Goal: Information Seeking & Learning: Learn about a topic

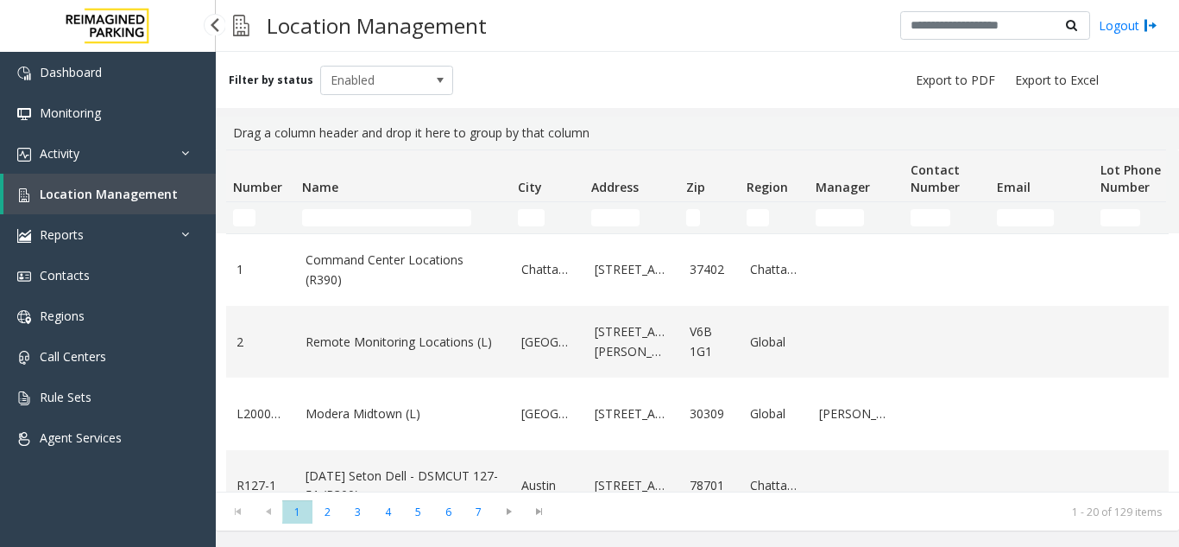
click at [168, 210] on link "Location Management" at bounding box center [109, 194] width 212 height 41
click at [167, 202] on link "Location Management" at bounding box center [109, 194] width 212 height 41
click at [169, 153] on link "Activity" at bounding box center [108, 153] width 216 height 41
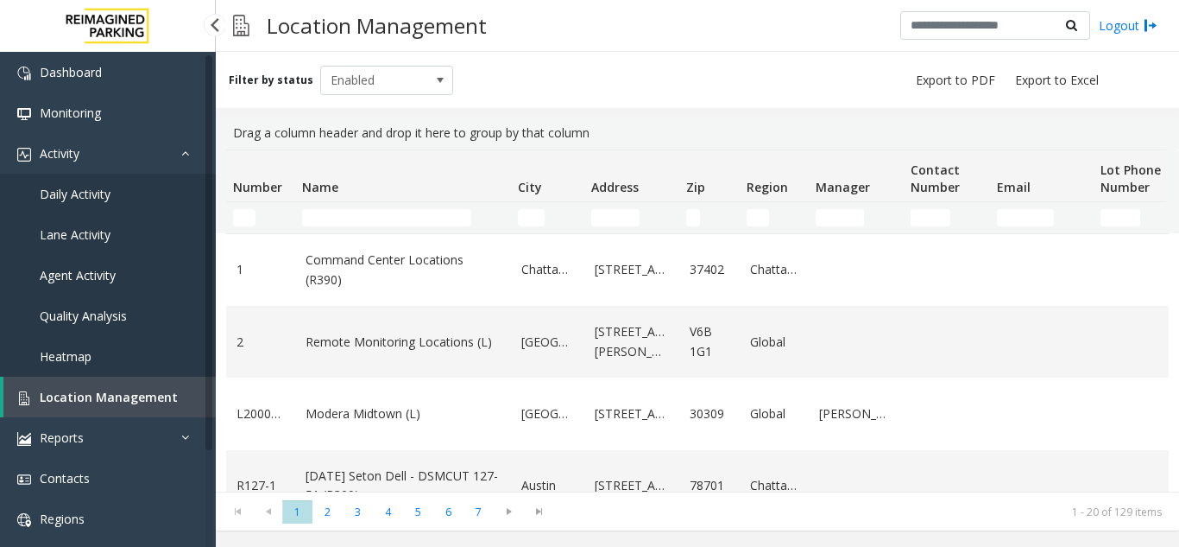
click at [111, 275] on span "Agent Activity" at bounding box center [78, 275] width 76 height 16
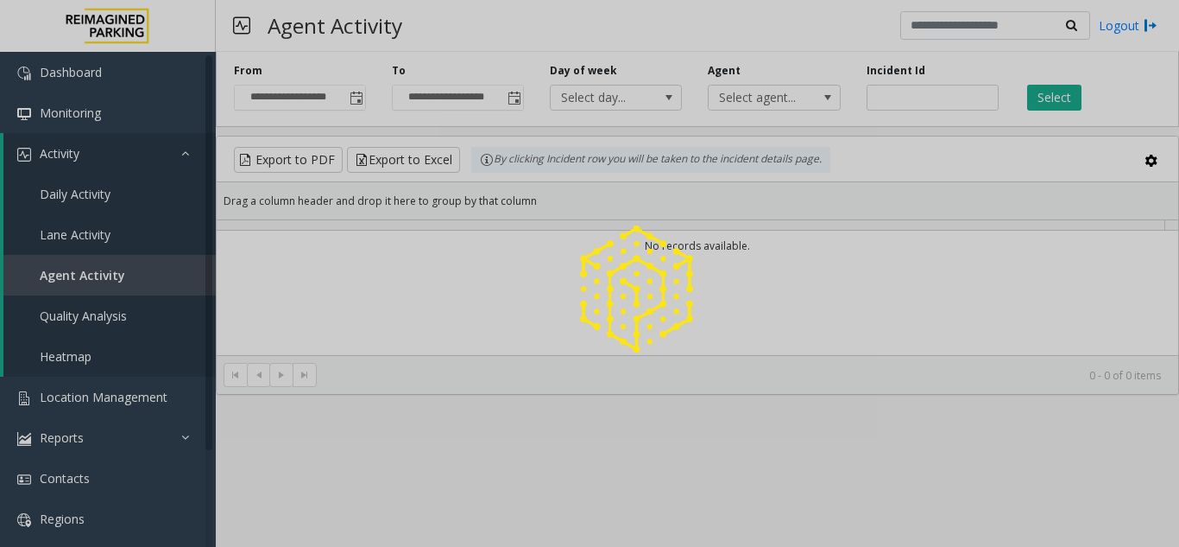
click at [150, 158] on div at bounding box center [589, 273] width 1179 height 547
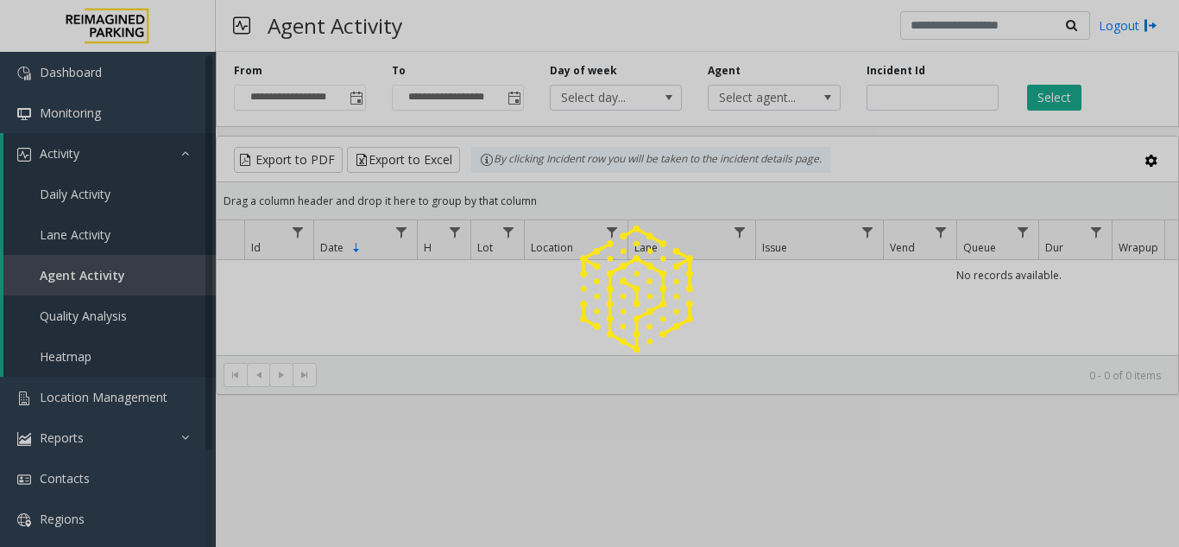
click at [150, 158] on div at bounding box center [589, 273] width 1179 height 547
click at [150, 158] on link "Activity" at bounding box center [109, 153] width 212 height 41
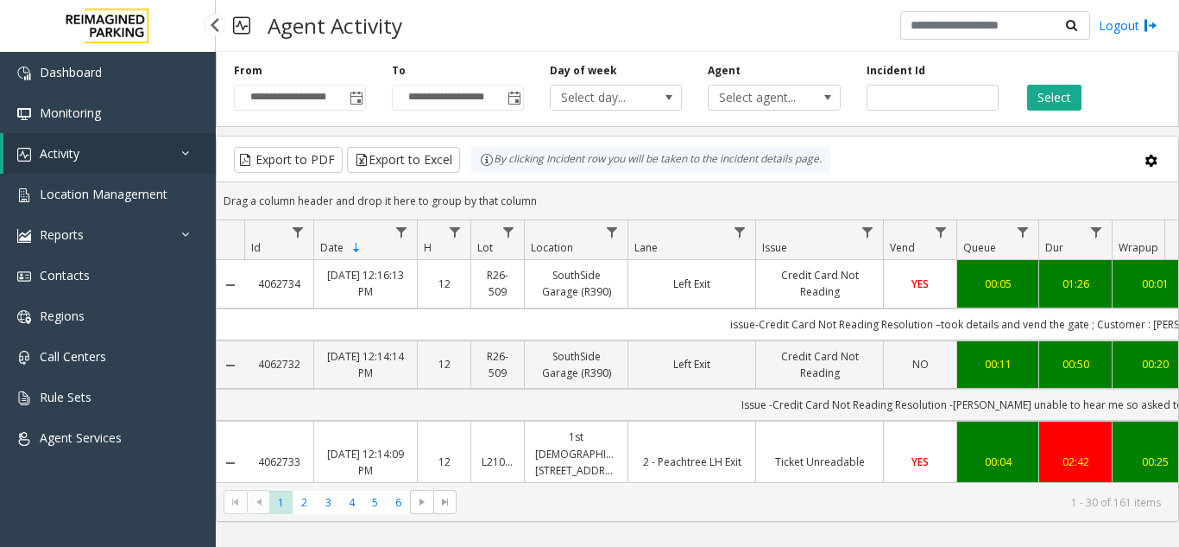
click at [145, 152] on link "Activity" at bounding box center [109, 153] width 212 height 41
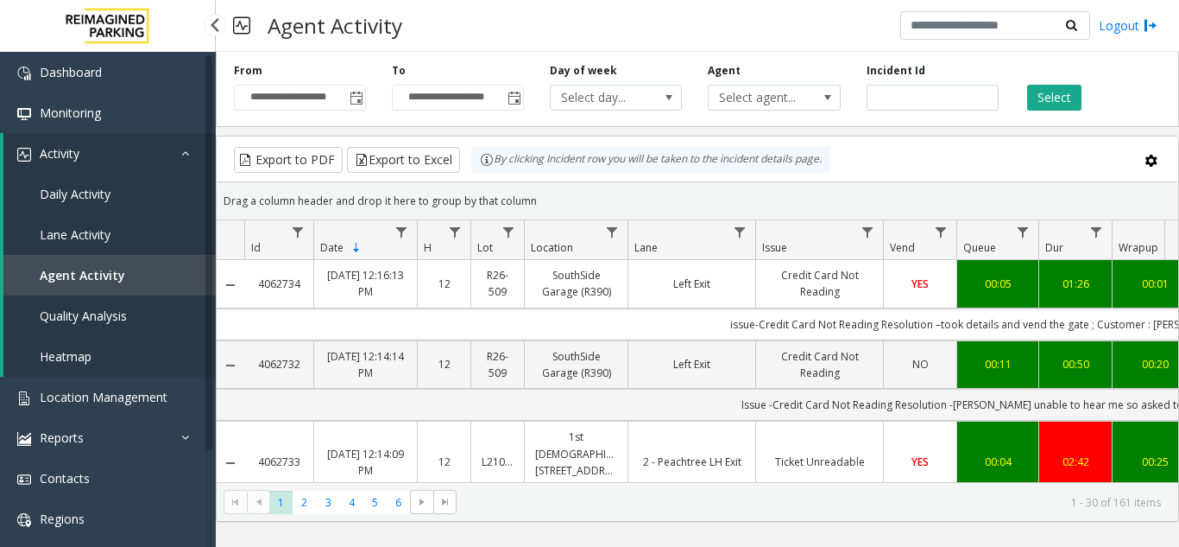
click at [148, 167] on link "Activity" at bounding box center [109, 153] width 212 height 41
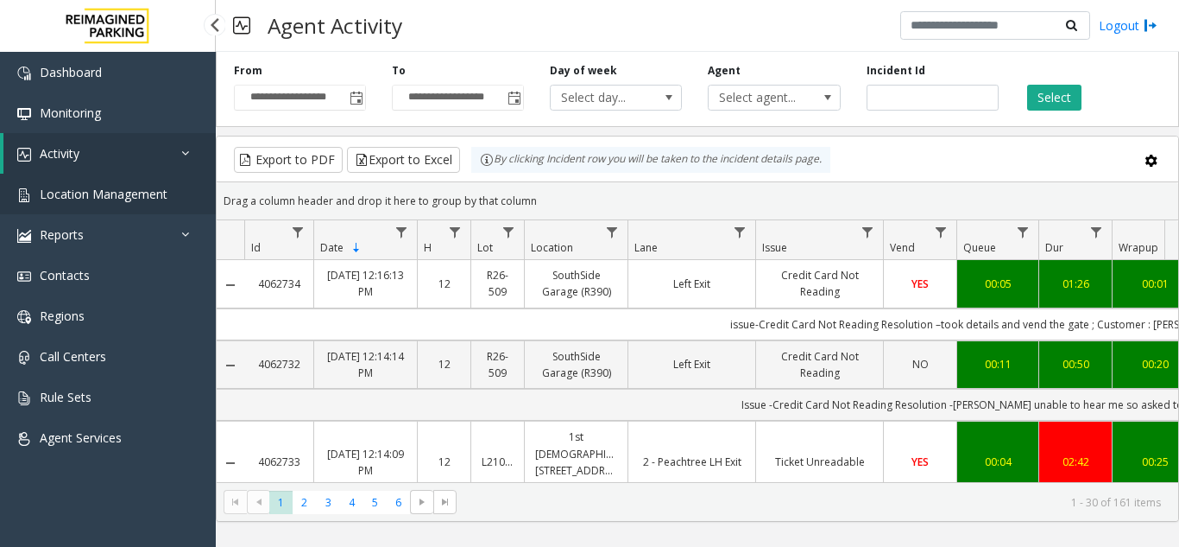
click at [140, 196] on span "Location Management" at bounding box center [104, 194] width 128 height 16
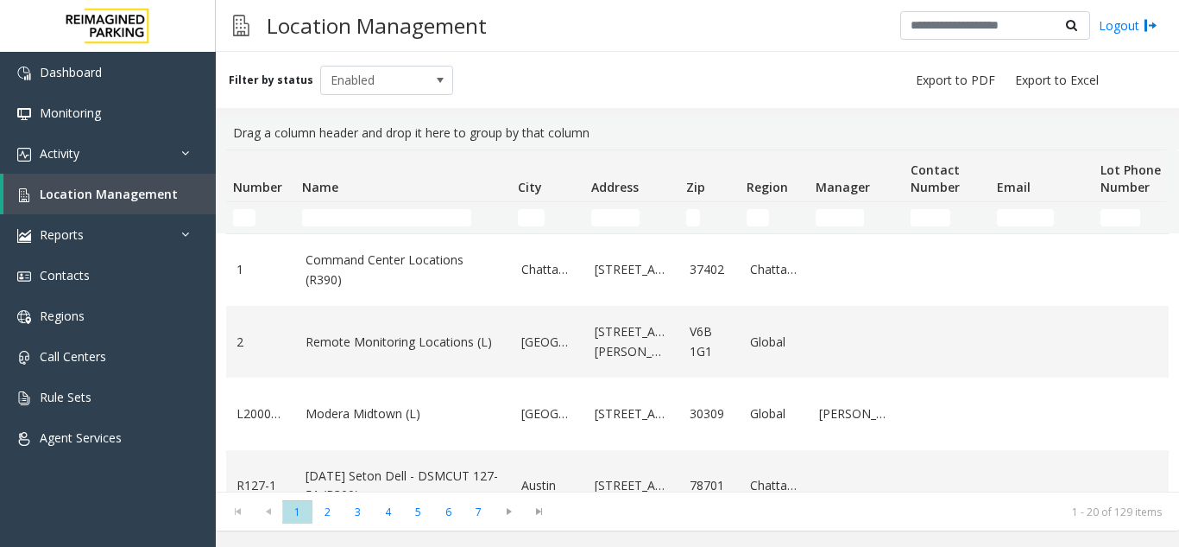
click at [220, 147] on kendo-grid-group-panel "Drag a column header and drop it here to group by that column" at bounding box center [698, 133] width 964 height 33
click at [207, 146] on link "Activity" at bounding box center [108, 153] width 216 height 41
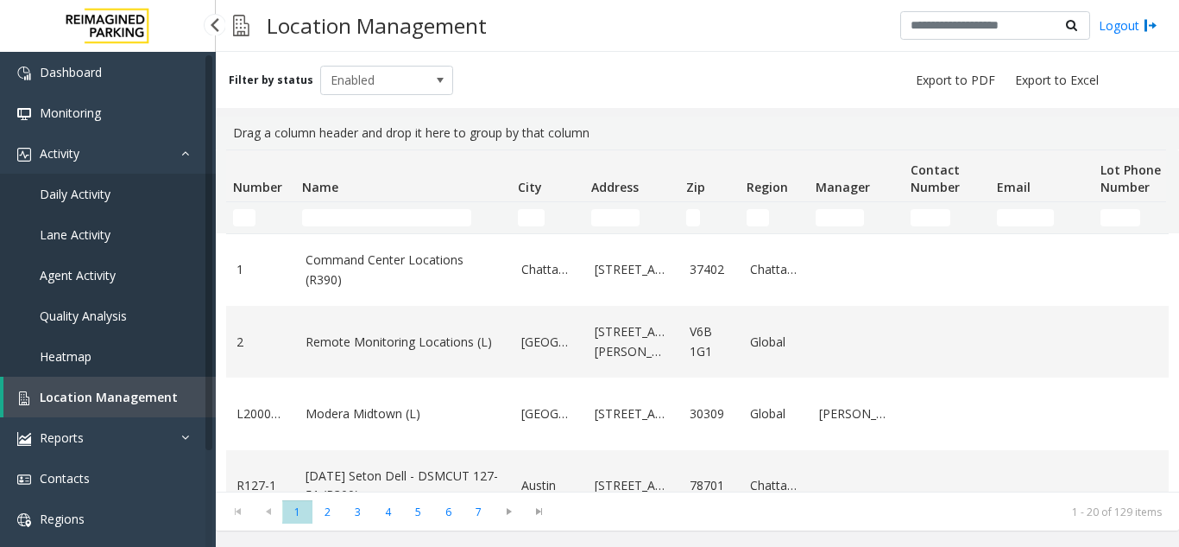
click at [183, 262] on link "Agent Activity" at bounding box center [108, 275] width 216 height 41
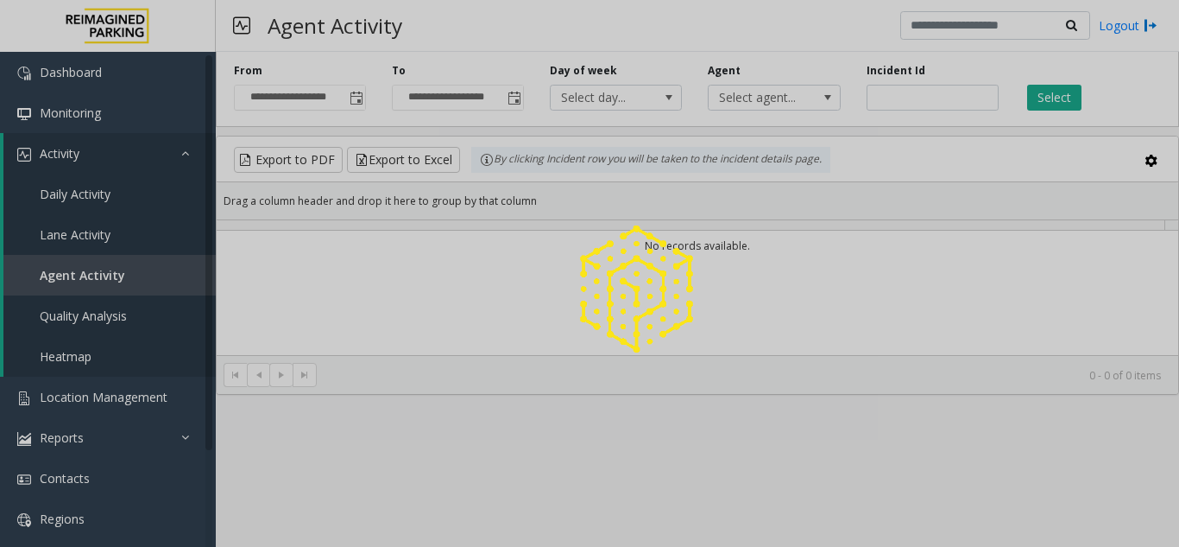
click at [363, 107] on div at bounding box center [589, 273] width 1179 height 547
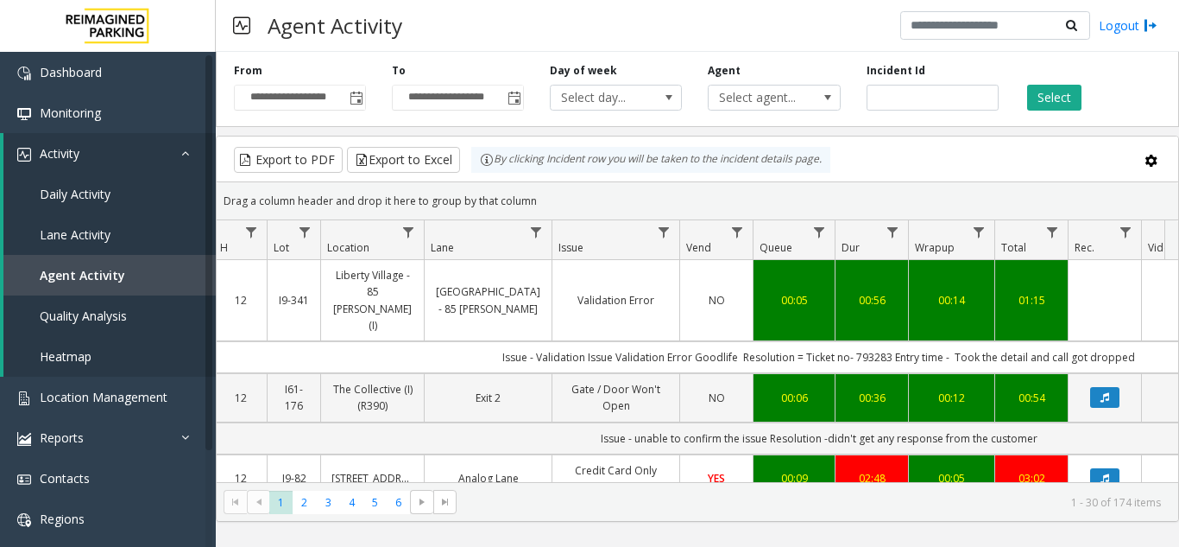
scroll to position [0, 225]
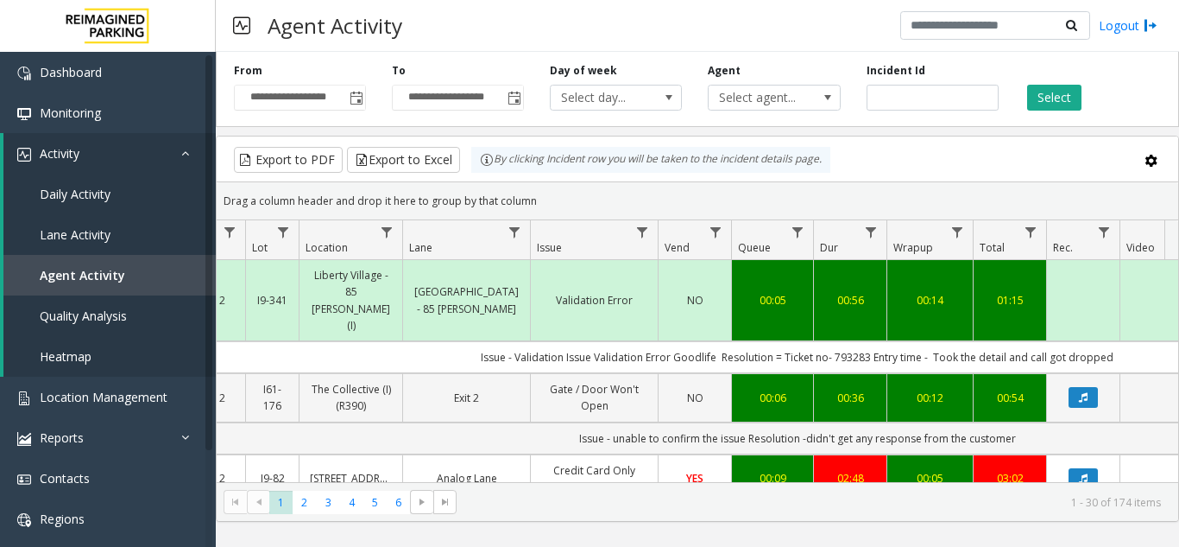
click at [838, 341] on td "Issue - Validation Issue Validation Error Goodlife Resolution = Ticket no- 7932…" at bounding box center [797, 357] width 1557 height 32
copy td "793283"
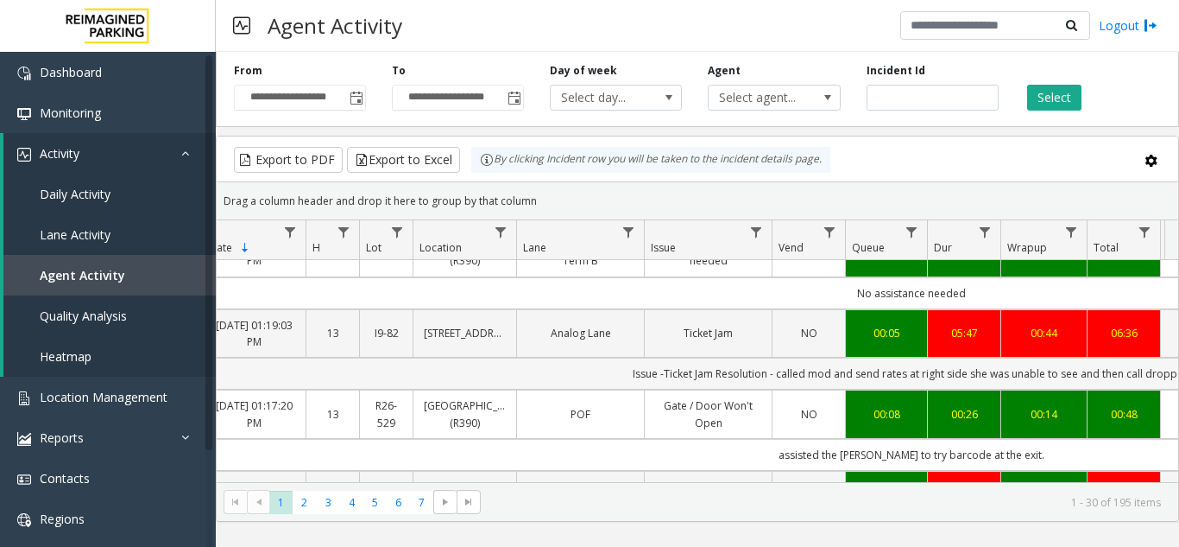
scroll to position [0, 243]
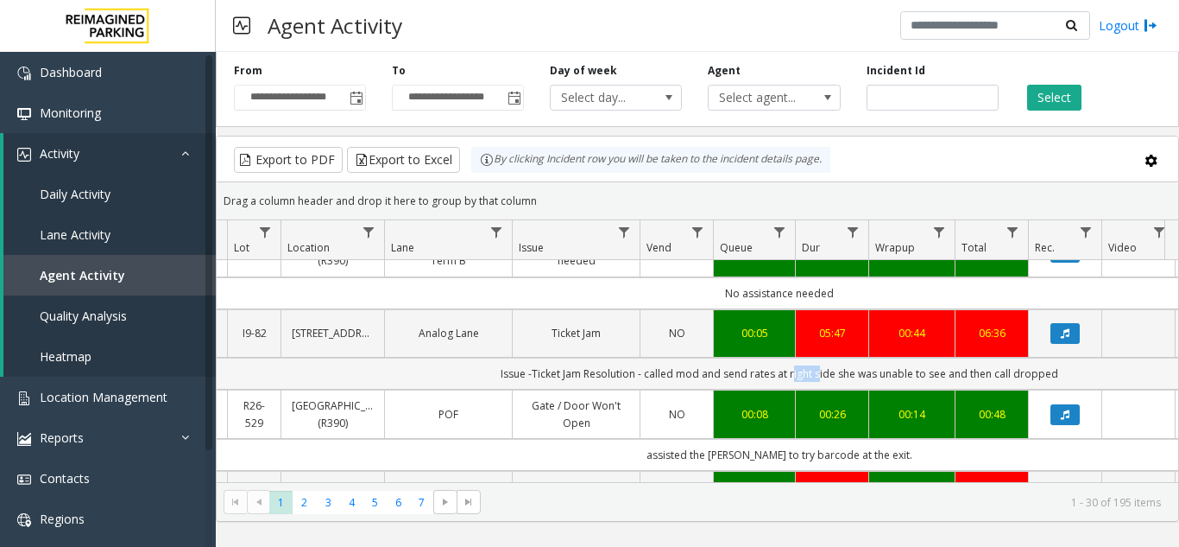
click at [809, 357] on td "Issue -Ticket Jam Resolution - called mod and send rates at right side she was …" at bounding box center [779, 373] width 1557 height 32
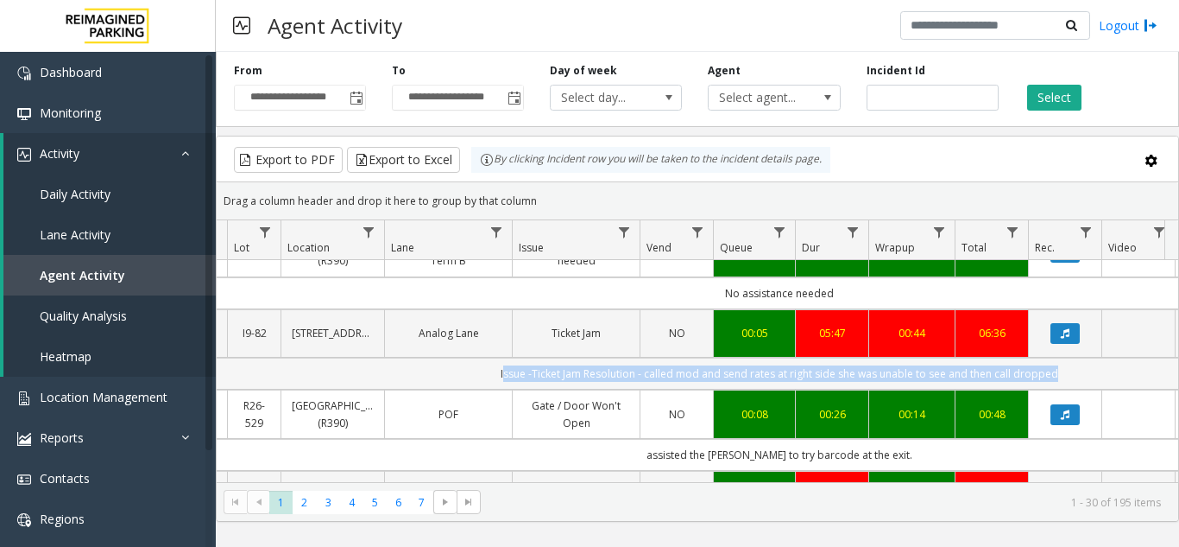
drag, startPoint x: 809, startPoint y: 338, endPoint x: 1062, endPoint y: 340, distance: 253.0
click at [1062, 357] on td "Issue -Ticket Jam Resolution - called mod and send rates at right side she was …" at bounding box center [779, 373] width 1557 height 32
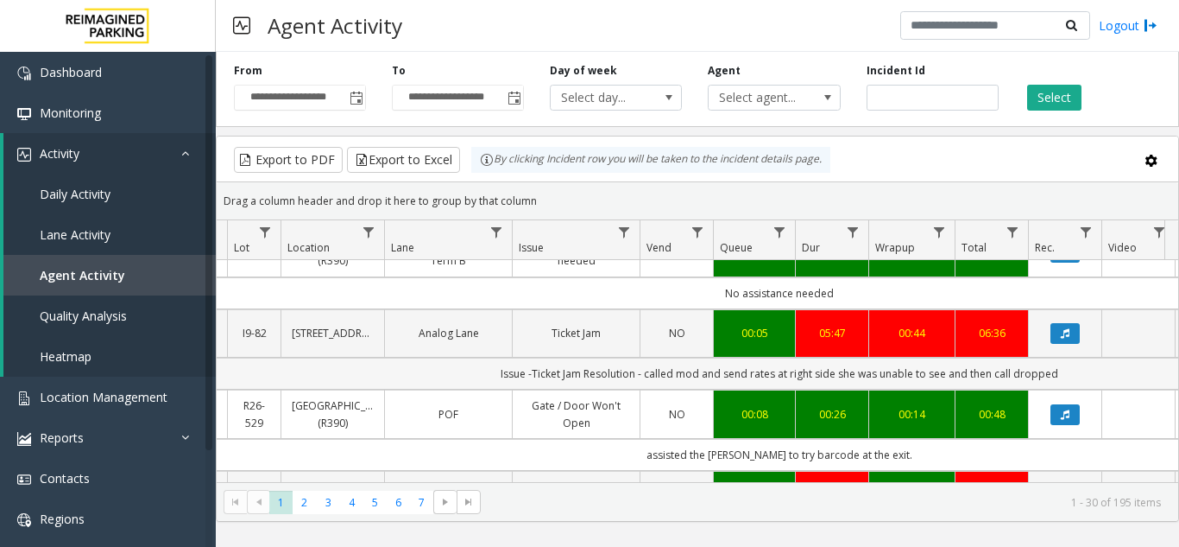
drag, startPoint x: 1062, startPoint y: 340, endPoint x: 528, endPoint y: 355, distance: 534.7
click at [528, 357] on td "Issue -Ticket Jam Resolution - called mod and send rates at right side she was …" at bounding box center [779, 373] width 1557 height 32
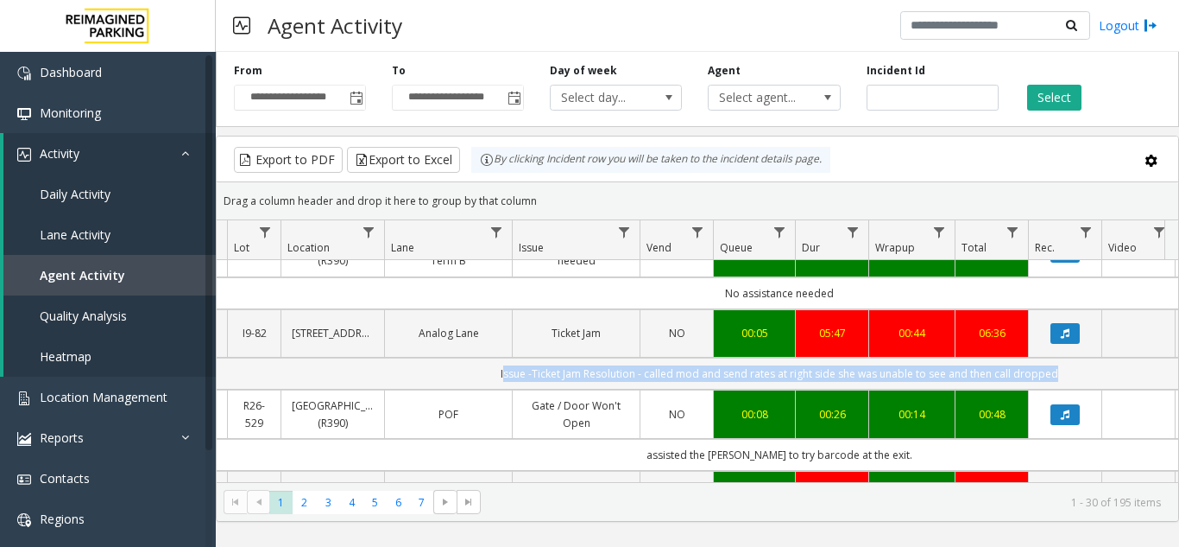
drag, startPoint x: 528, startPoint y: 355, endPoint x: 953, endPoint y: 349, distance: 425.7
click at [953, 357] on td "Issue -Ticket Jam Resolution - called mod and send rates at right side she was …" at bounding box center [779, 373] width 1557 height 32
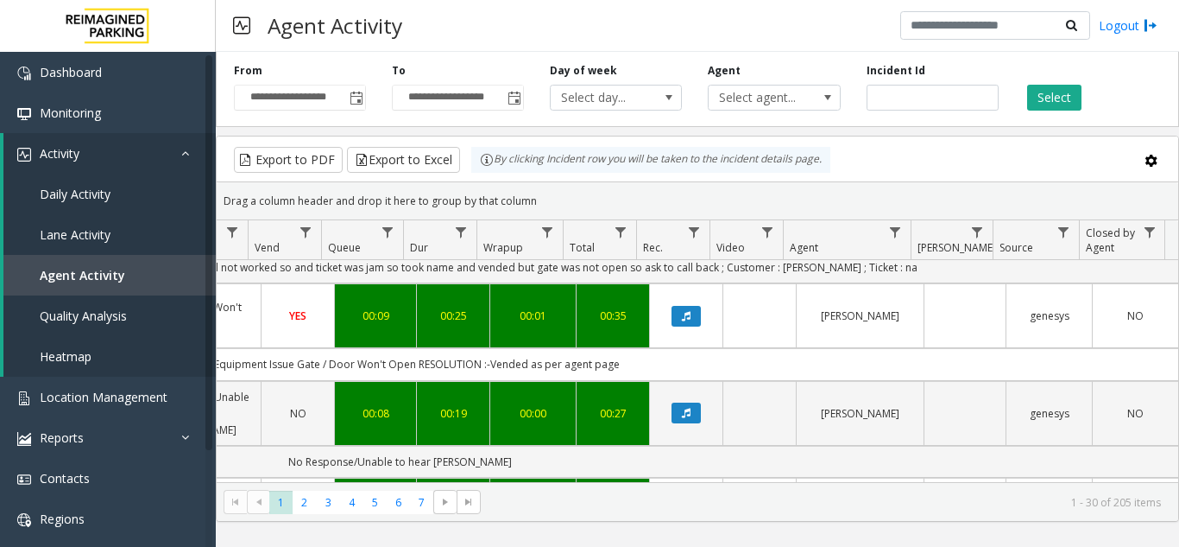
scroll to position [0, 636]
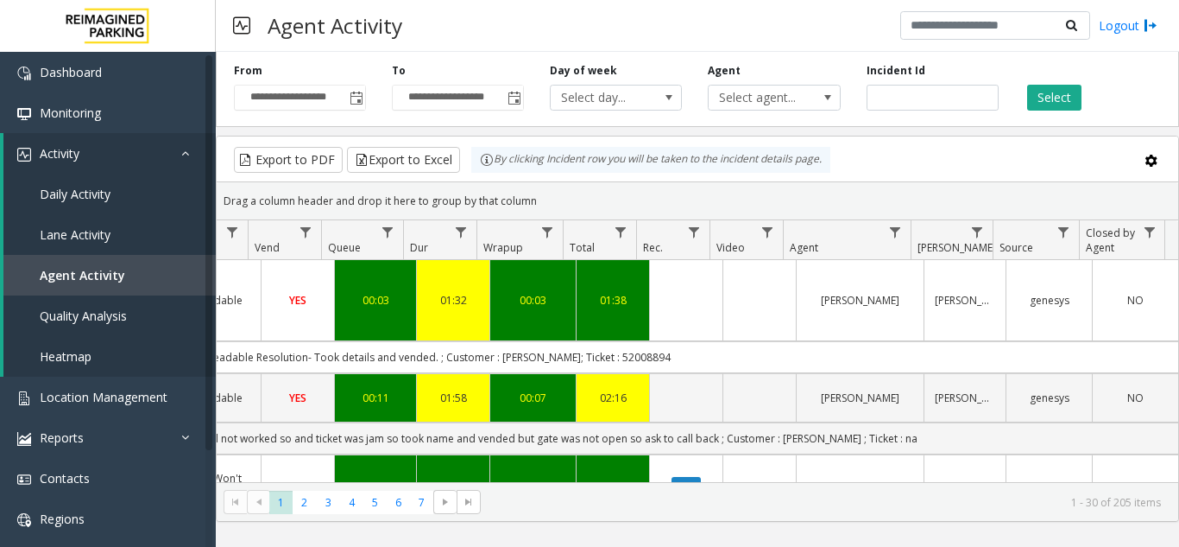
drag, startPoint x: 659, startPoint y: 342, endPoint x: 601, endPoint y: 313, distance: 64.5
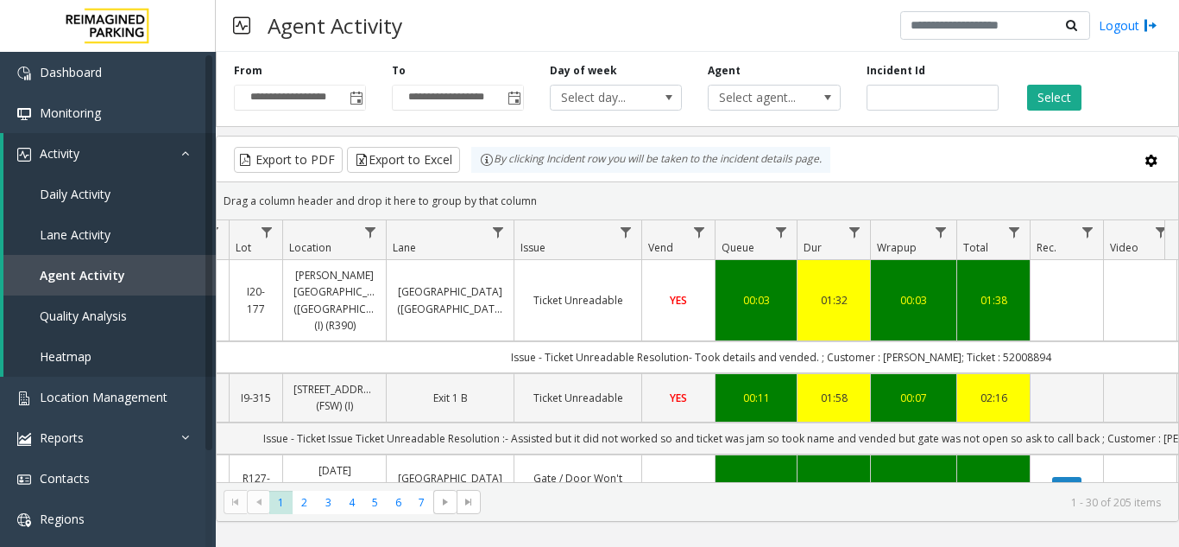
scroll to position [0, 214]
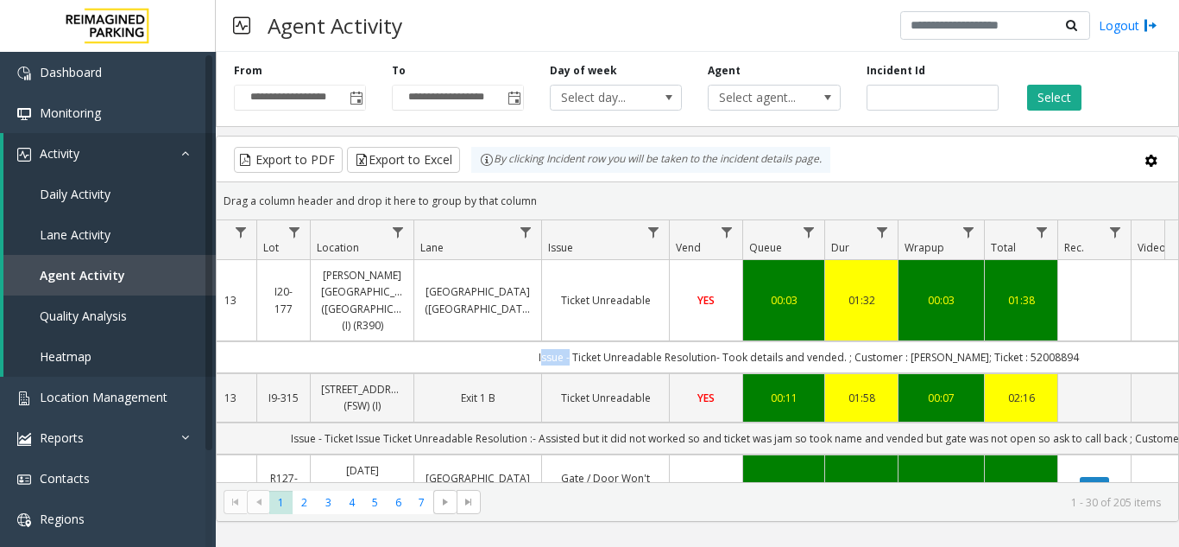
click at [543, 341] on td "Issue - Ticket Unreadable Resolution- Took details and vended. ; Customer : aMA…" at bounding box center [808, 357] width 1557 height 32
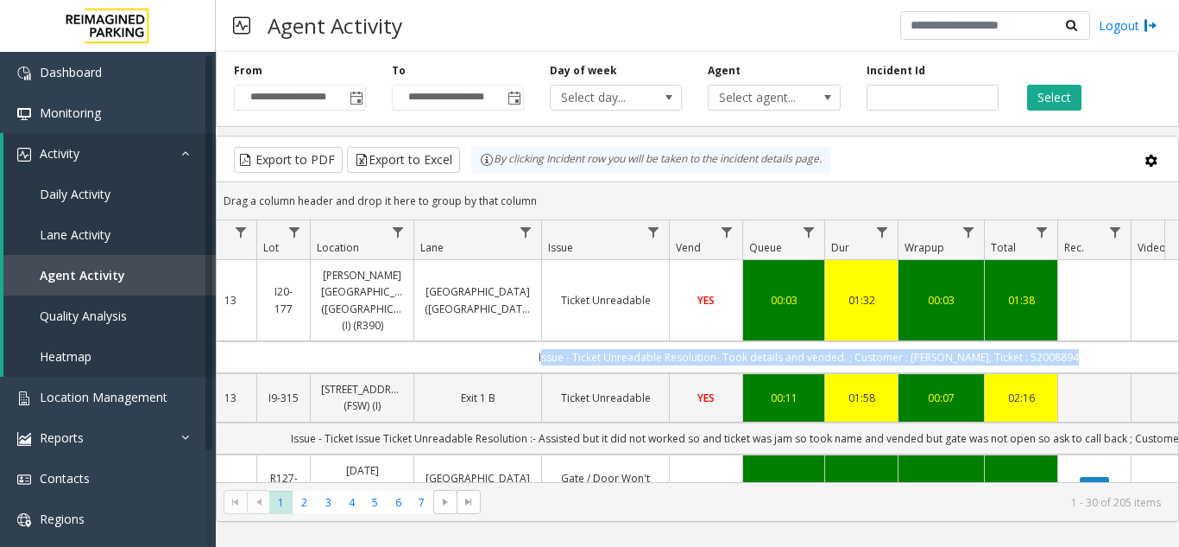
click at [543, 341] on td "Issue - Ticket Unreadable Resolution- Took details and vended. ; Customer : aMA…" at bounding box center [808, 357] width 1557 height 32
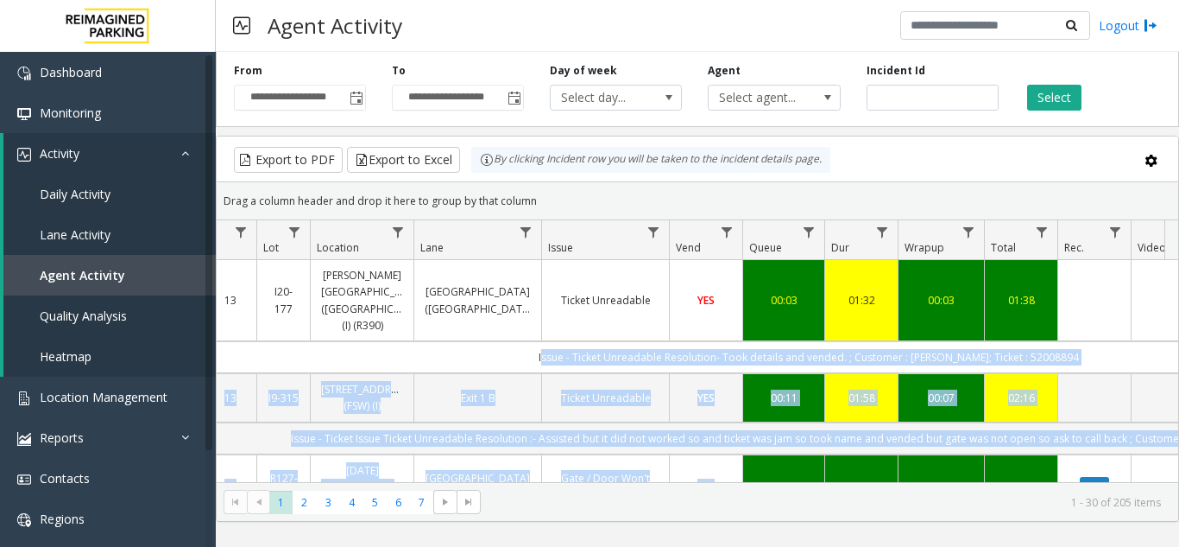
drag, startPoint x: 543, startPoint y: 337, endPoint x: 703, endPoint y: 444, distance: 192.3
click at [666, 422] on td "Issue - Ticket Issue Ticket Unreadable Resolution :- Assisted but it did not wo…" at bounding box center [808, 438] width 1557 height 32
click at [547, 422] on td "Issue - Ticket Issue Ticket Unreadable Resolution :- Assisted but it did not wo…" at bounding box center [808, 438] width 1557 height 32
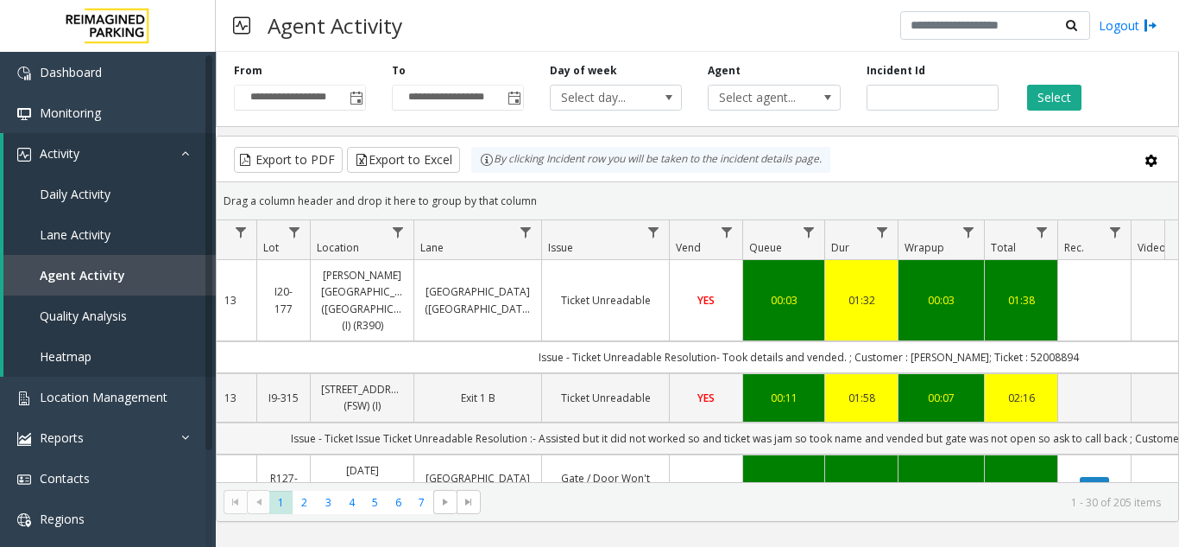
click at [570, 428] on td "Issue - Ticket Issue Ticket Unreadable Resolution :- Assisted but it did not wo…" at bounding box center [808, 438] width 1557 height 32
drag, startPoint x: 570, startPoint y: 428, endPoint x: 669, endPoint y: 431, distance: 99.3
click at [669, 431] on td "Issue - Ticket Issue Ticket Unreadable Resolution :- Assisted but it did not wo…" at bounding box center [808, 438] width 1557 height 32
click at [644, 422] on td "Issue - Ticket Issue Ticket Unreadable Resolution :- Assisted but it did not wo…" at bounding box center [808, 438] width 1557 height 32
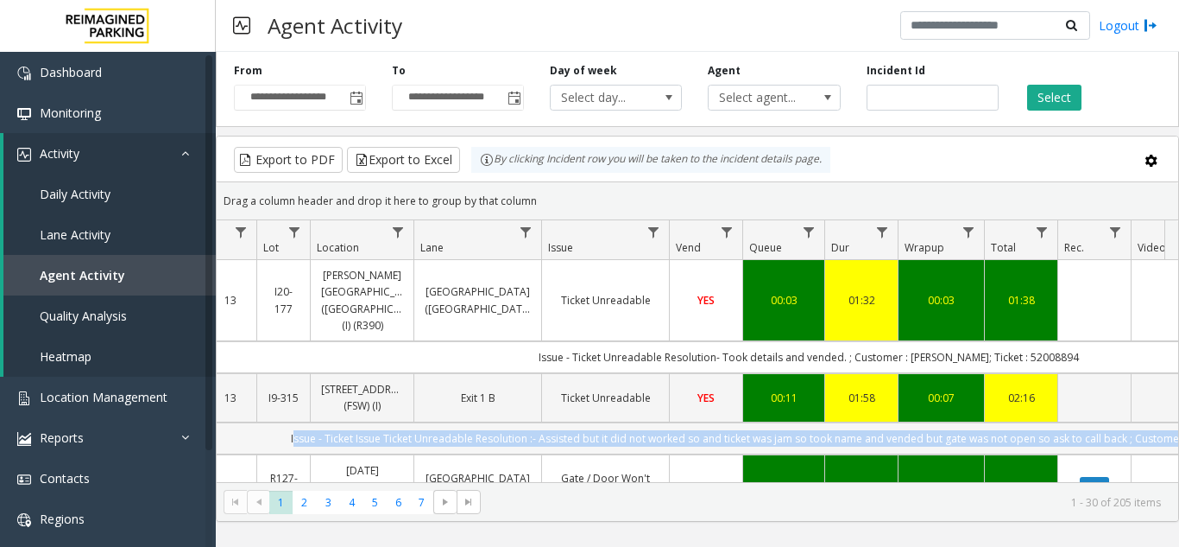
drag, startPoint x: 644, startPoint y: 417, endPoint x: 605, endPoint y: 420, distance: 38.9
click at [605, 422] on td "Issue - Ticket Issue Ticket Unreadable Resolution :- Assisted but it did not wo…" at bounding box center [808, 438] width 1557 height 32
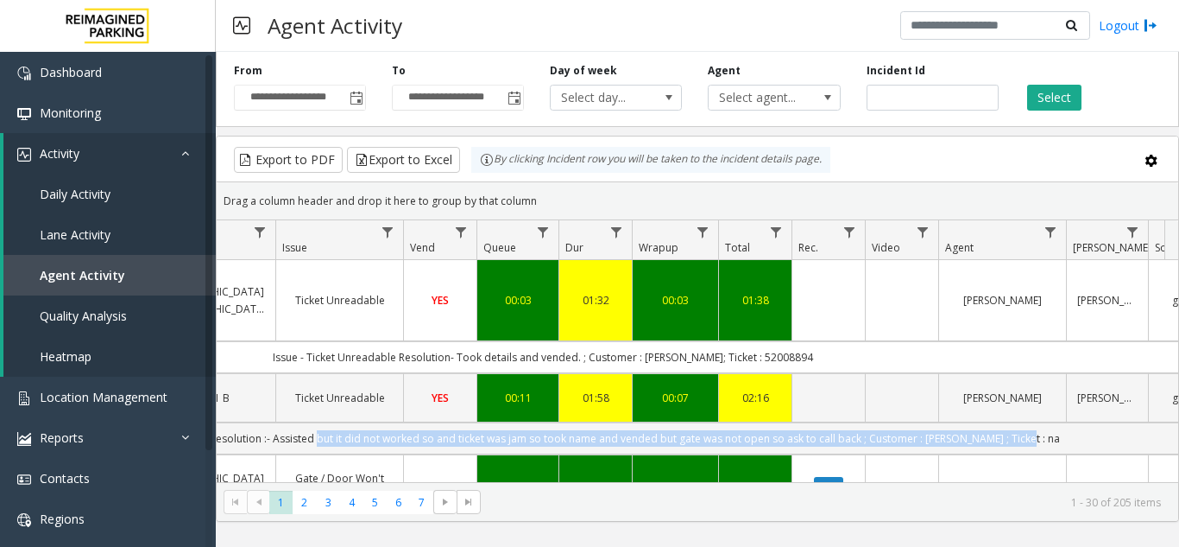
scroll to position [0, 636]
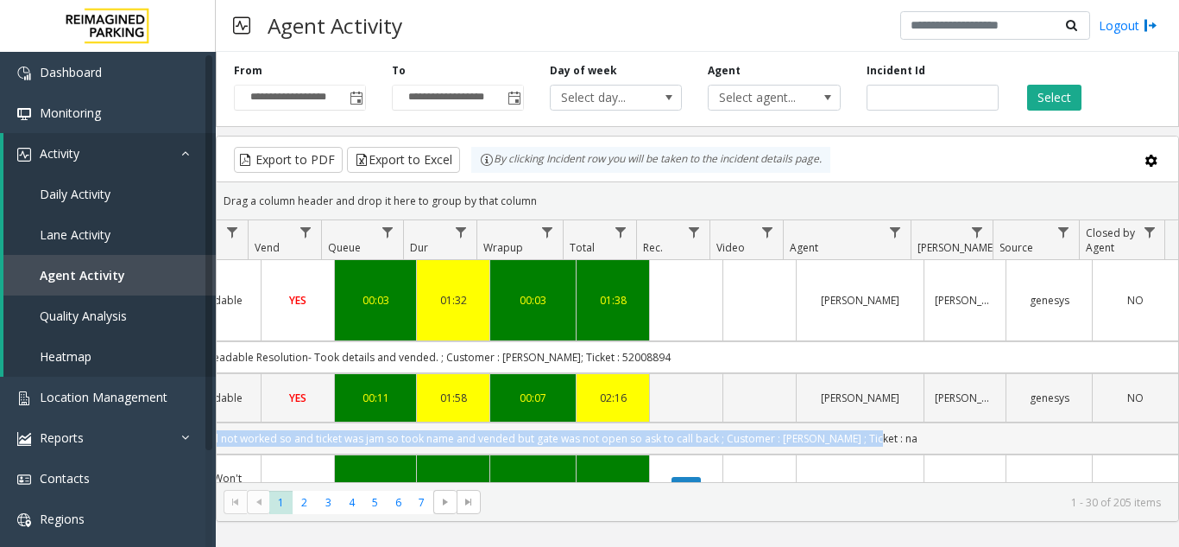
drag, startPoint x: 605, startPoint y: 420, endPoint x: 860, endPoint y: 420, distance: 254.7
click at [860, 422] on td "Issue - Ticket Issue Ticket Unreadable Resolution :- Assisted but it did not wo…" at bounding box center [400, 438] width 1557 height 32
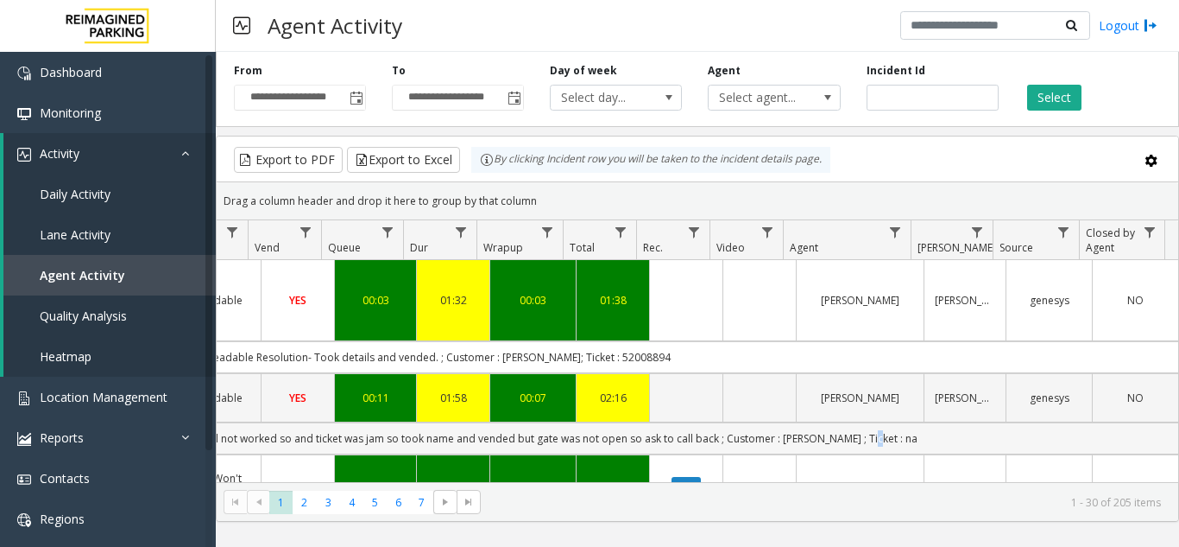
click at [860, 422] on td "Issue - Ticket Issue Ticket Unreadable Resolution :- Assisted but it did not wo…" at bounding box center [400, 438] width 1557 height 32
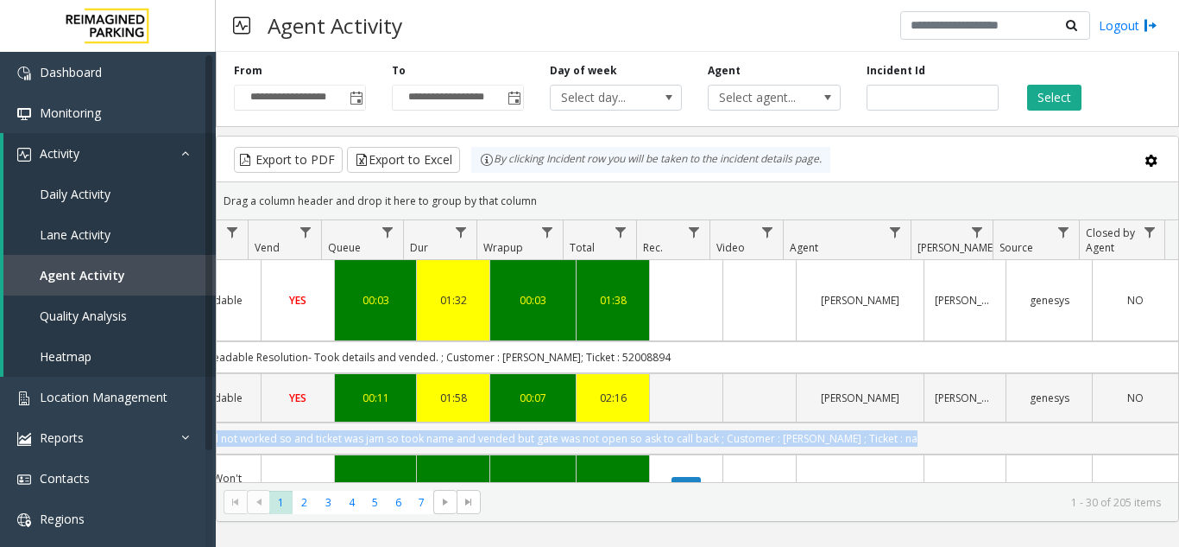
click at [860, 422] on td "Issue - Ticket Issue Ticket Unreadable Resolution :- Assisted but it did not wo…" at bounding box center [400, 438] width 1557 height 32
click at [819, 422] on td "Issue - Ticket Issue Ticket Unreadable Resolution :- Assisted but it did not wo…" at bounding box center [400, 438] width 1557 height 32
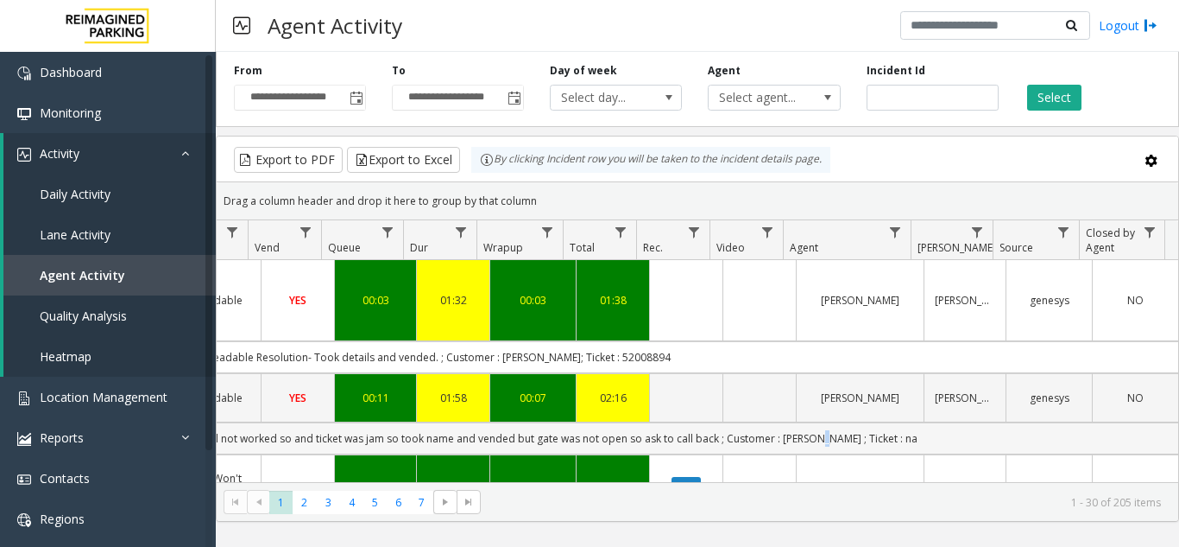
click at [819, 422] on td "Issue - Ticket Issue Ticket Unreadable Resolution :- Assisted but it did not wo…" at bounding box center [400, 438] width 1557 height 32
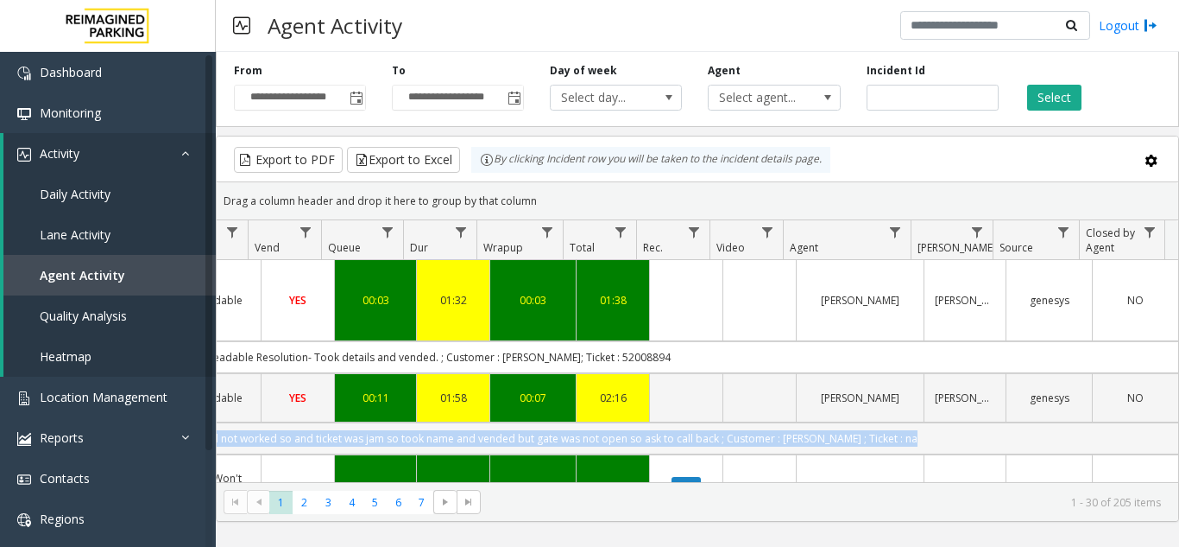
click at [819, 422] on td "Issue - Ticket Issue Ticket Unreadable Resolution :- Assisted but it did not wo…" at bounding box center [400, 438] width 1557 height 32
click at [841, 422] on td "Issue - Ticket Issue Ticket Unreadable Resolution :- Assisted but it did not wo…" at bounding box center [400, 438] width 1557 height 32
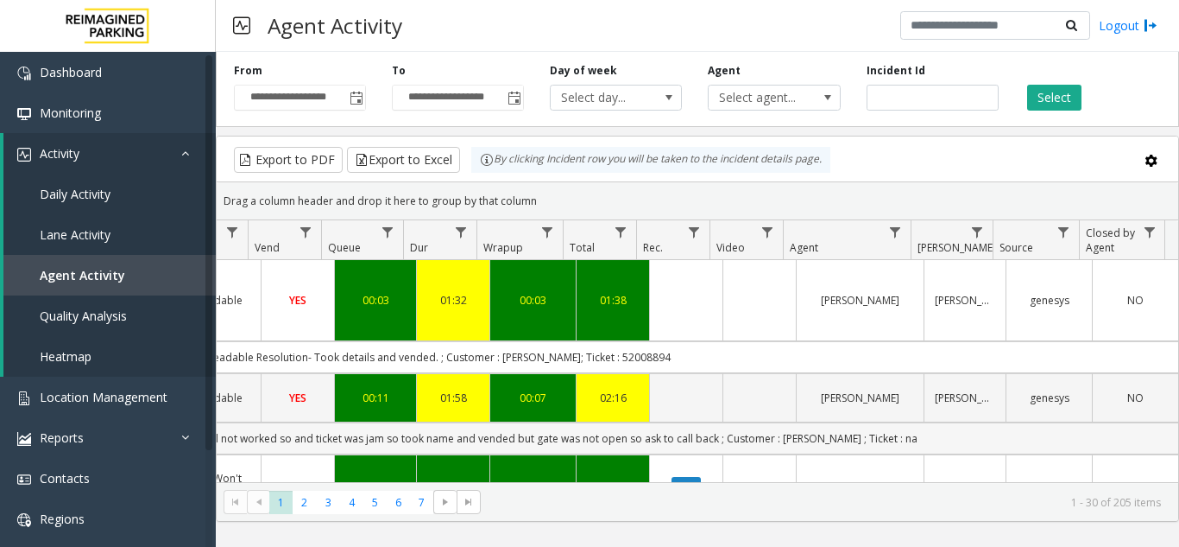
click at [806, 429] on td "Issue - Ticket Issue Ticket Unreadable Resolution :- Assisted but it did not wo…" at bounding box center [400, 438] width 1557 height 32
click at [802, 423] on td "Issue - Ticket Issue Ticket Unreadable Resolution :- Assisted but it did not wo…" at bounding box center [400, 438] width 1557 height 32
copy td "Lorena"
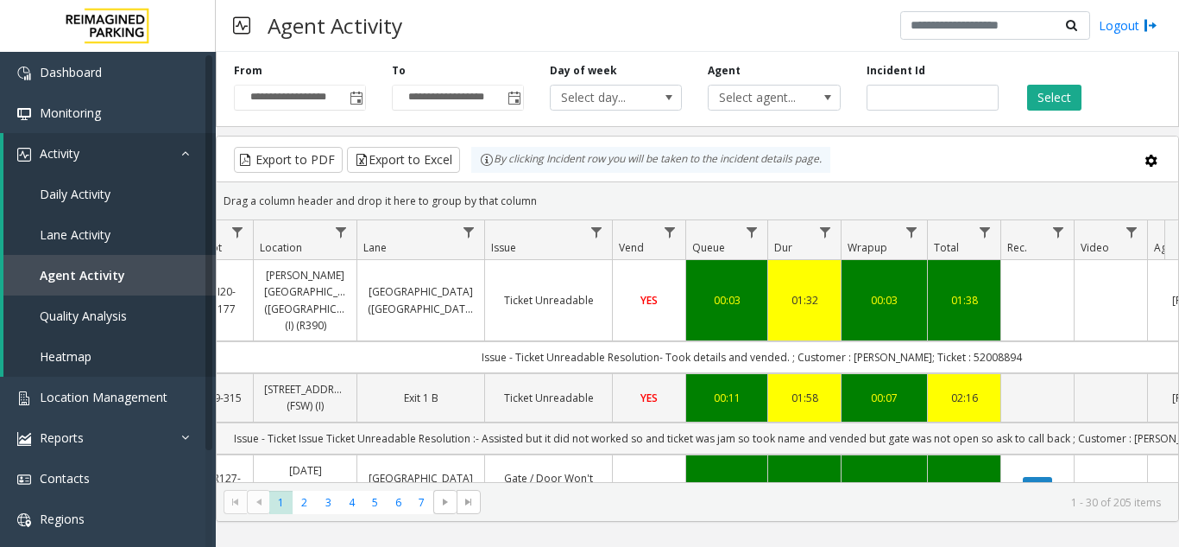
scroll to position [0, 0]
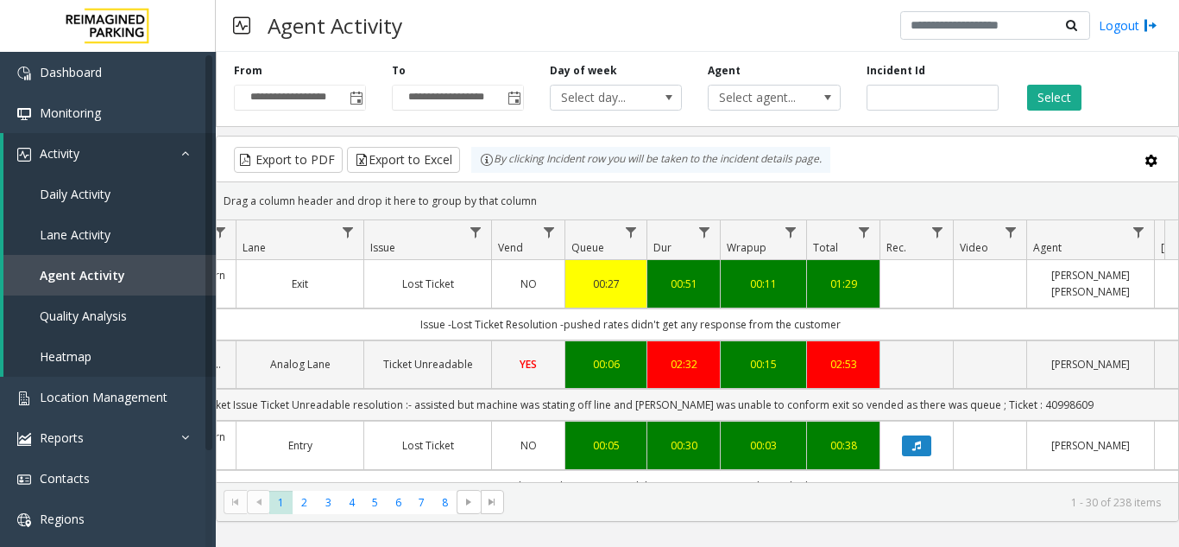
scroll to position [0, 452]
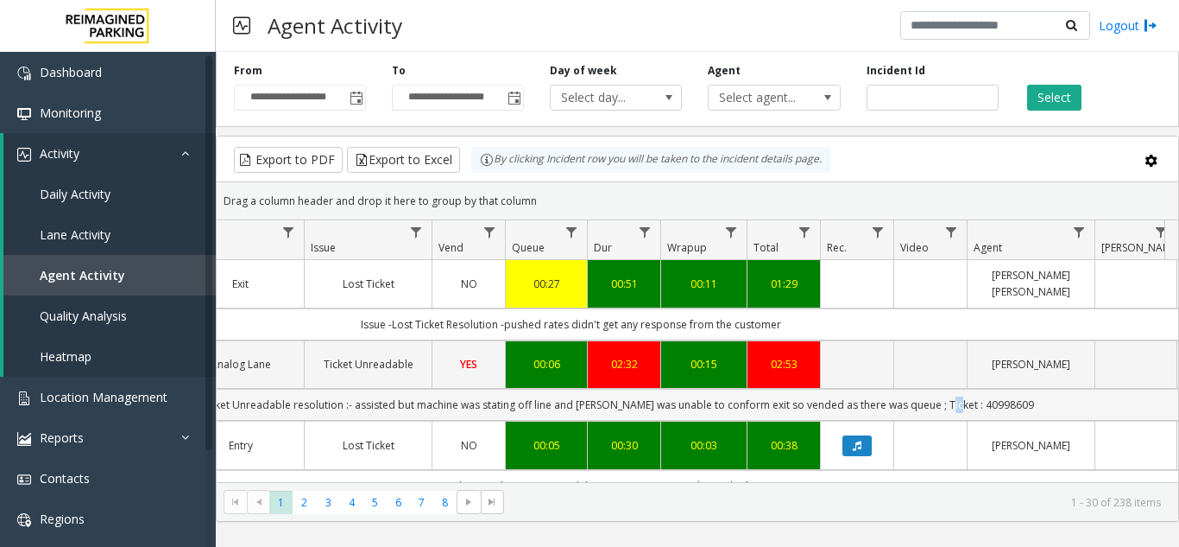
click at [952, 398] on td "Issue - Ticket Issue Ticket Unreadable resolution :- assisted but machine was s…" at bounding box center [571, 405] width 1557 height 32
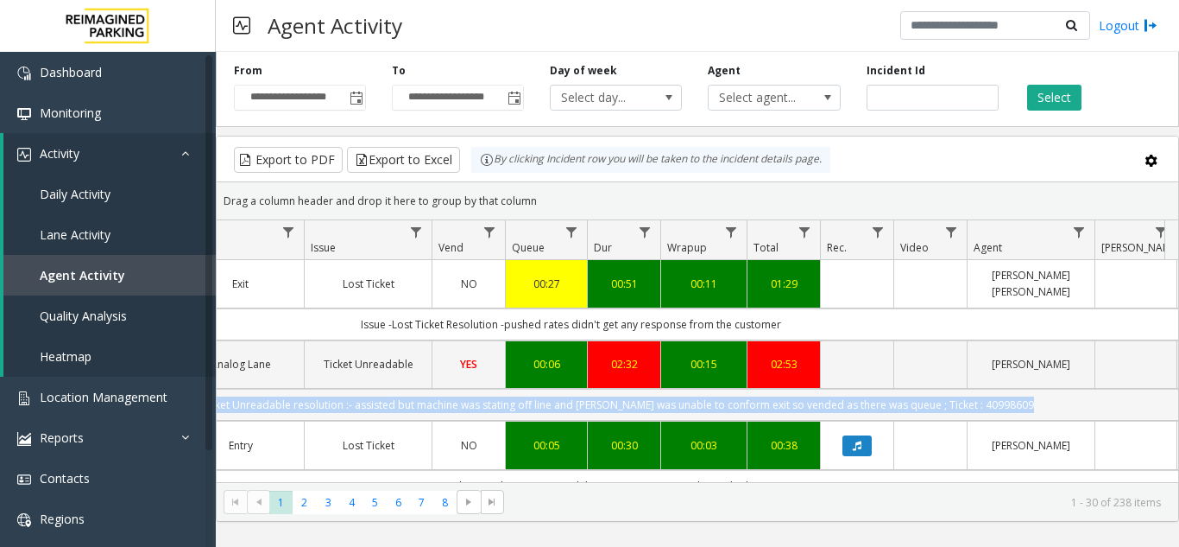
click at [952, 398] on td "Issue - Ticket Issue Ticket Unreadable resolution :- assisted but machine was s…" at bounding box center [571, 405] width 1557 height 32
click at [989, 402] on td "Issue - Ticket Issue Ticket Unreadable resolution :- assisted but machine was s…" at bounding box center [571, 405] width 1557 height 32
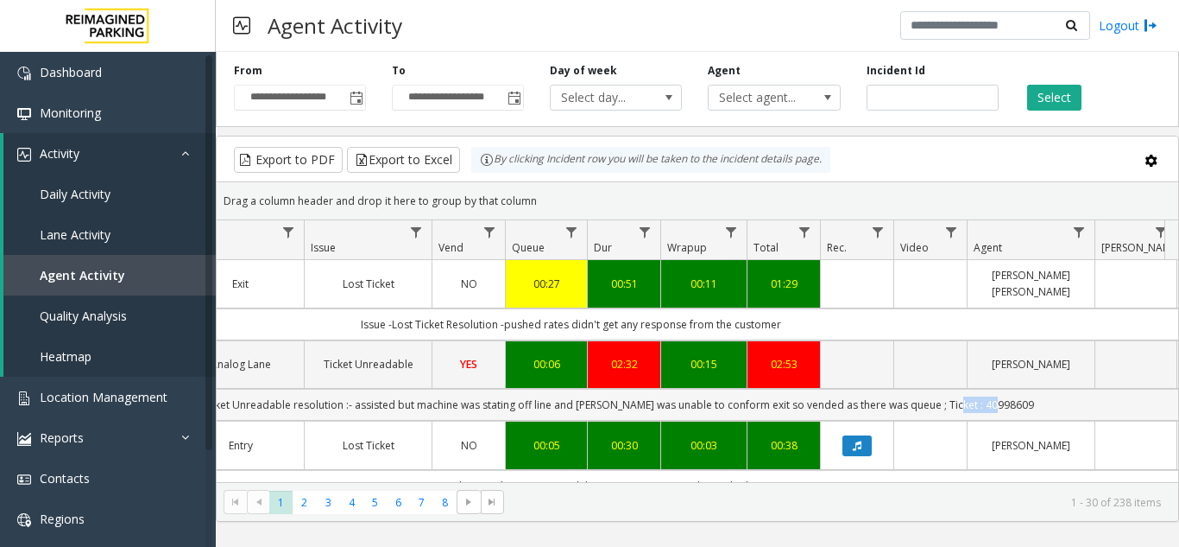
click at [989, 402] on app-root "**********" at bounding box center [589, 273] width 1179 height 547
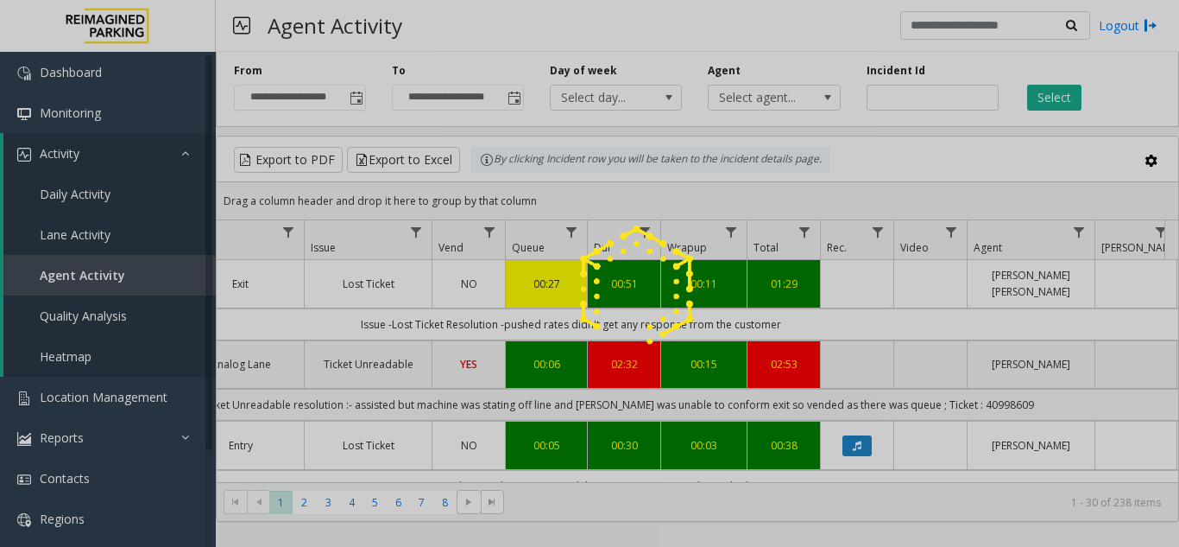
click at [989, 402] on div at bounding box center [589, 273] width 1179 height 547
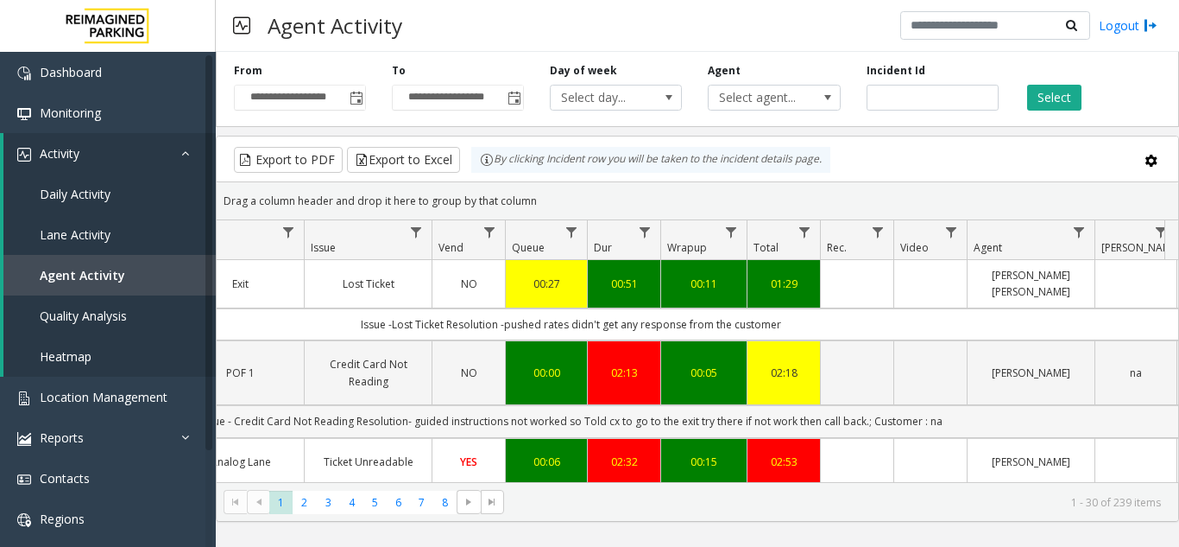
click at [978, 409] on td "Issue - Credit Card Not Reading Resolution- guided instructions not worked so T…" at bounding box center [571, 421] width 1557 height 32
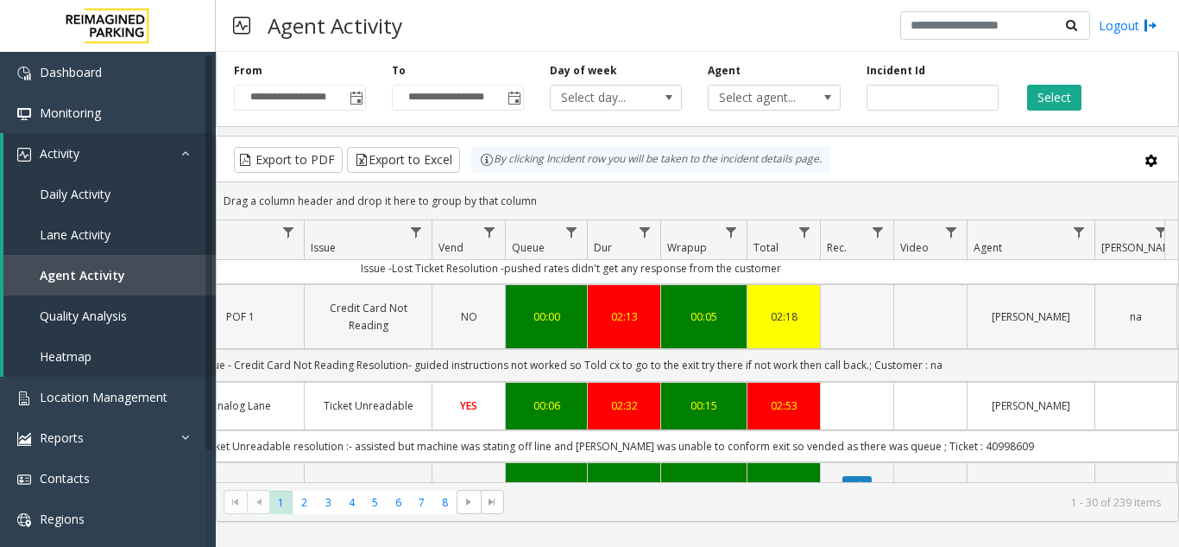
scroll to position [86, 452]
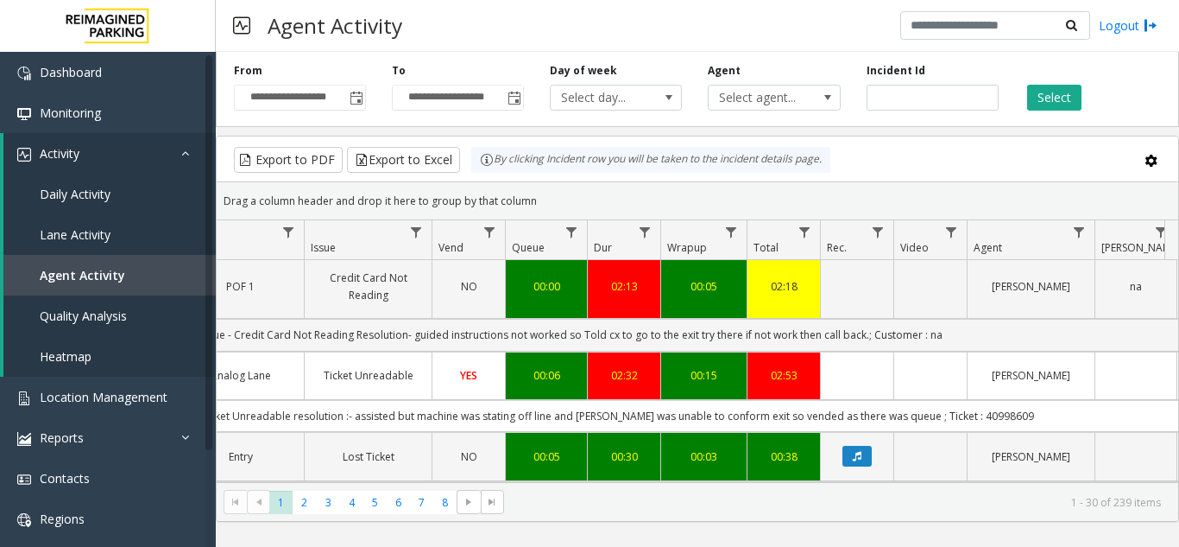
click at [971, 409] on td "Issue - Ticket Issue Ticket Unreadable resolution :- assisted but machine was s…" at bounding box center [571, 416] width 1557 height 32
copy td "40998609"
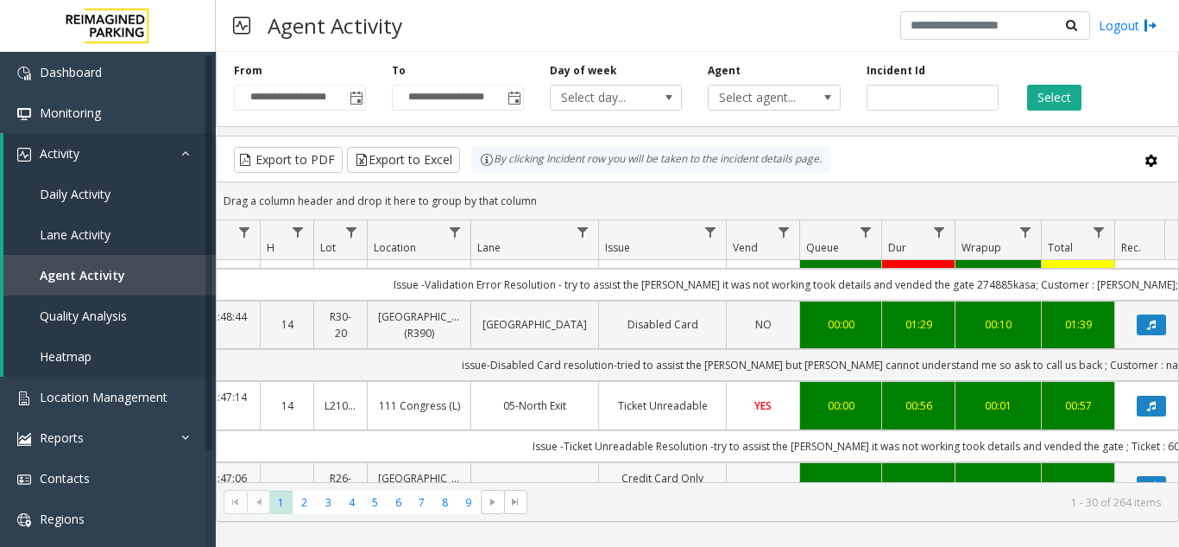
scroll to position [0, 157]
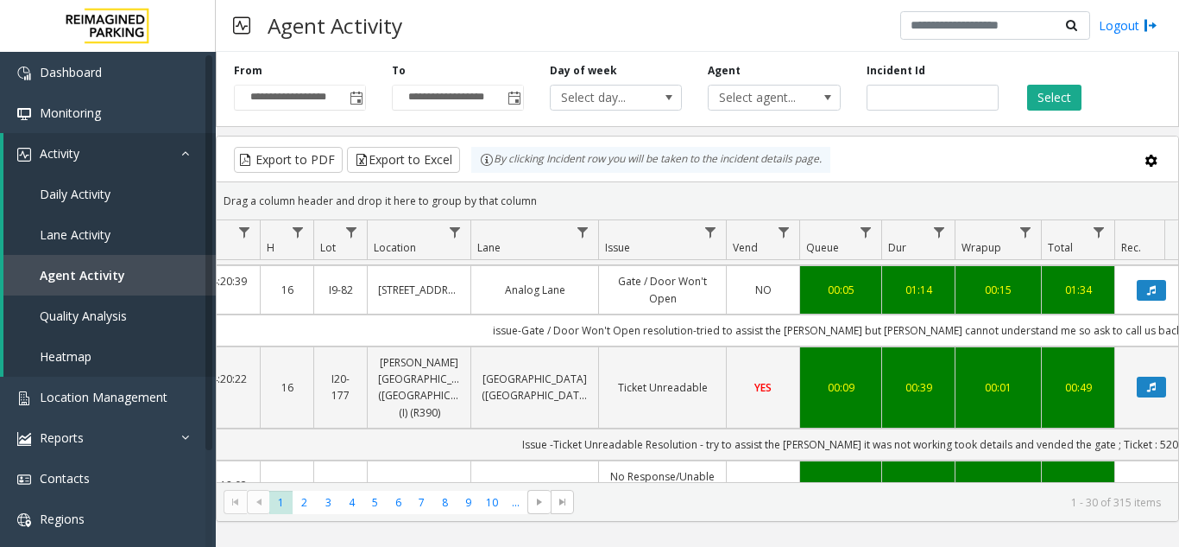
scroll to position [0, 157]
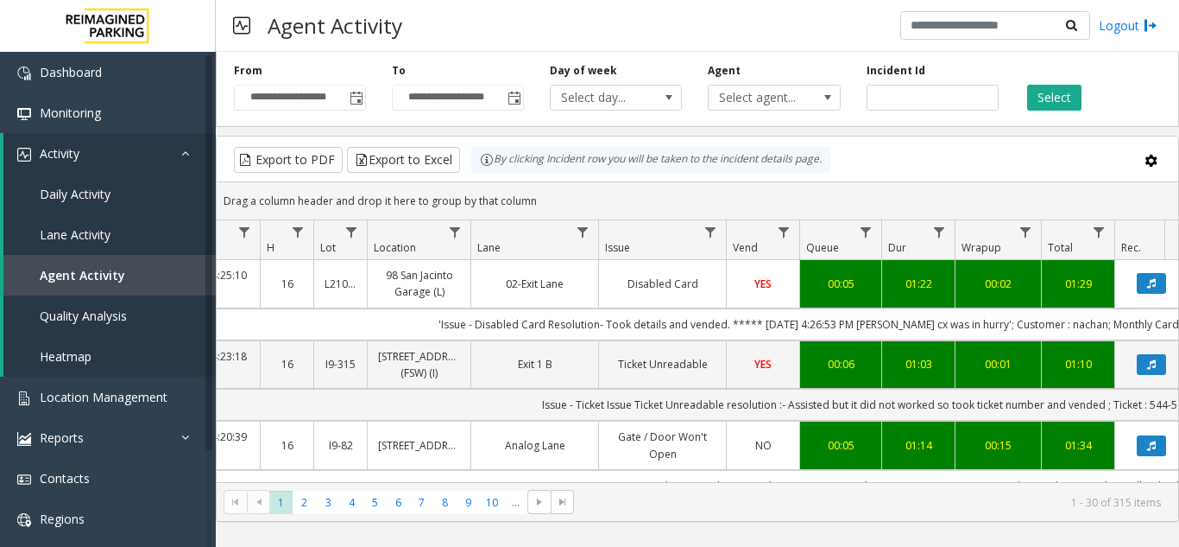
click at [1179, 245] on kendo-grid "Export to PDF Export to Excel By clicking Incident row you will be taken to the…" at bounding box center [698, 329] width 964 height 386
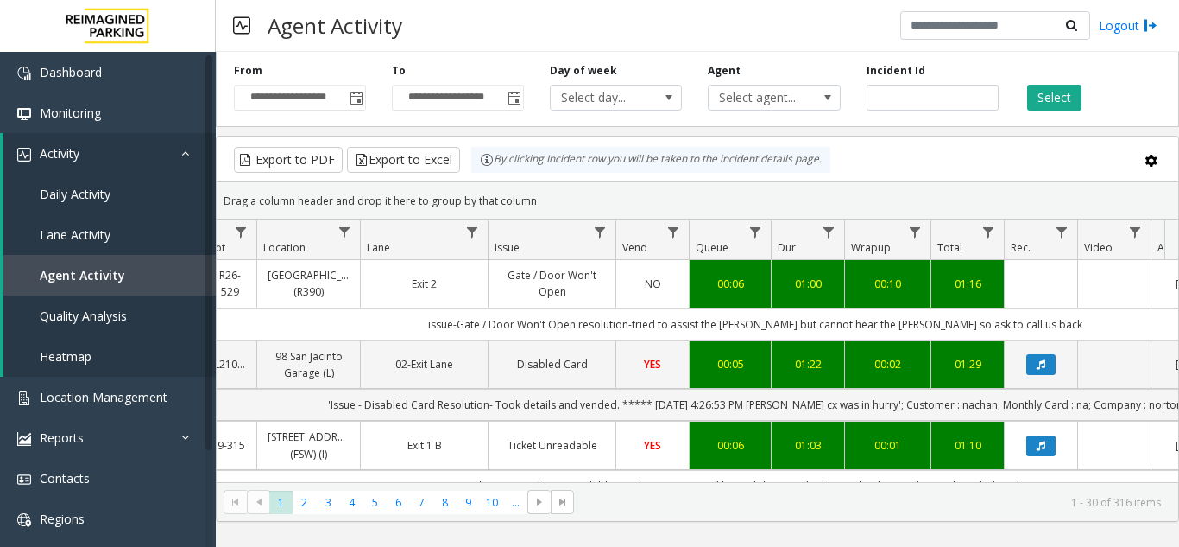
scroll to position [0, 0]
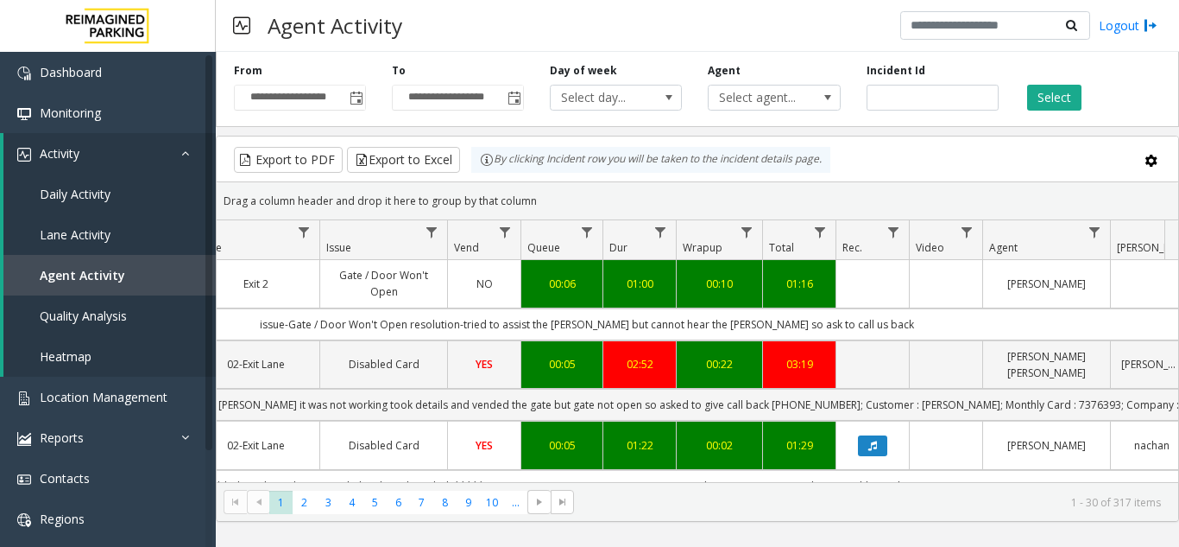
click at [429, 318] on td "issue-Gate / Door Won't Open resolution-tried to assist the parker but cannot h…" at bounding box center [586, 324] width 1557 height 32
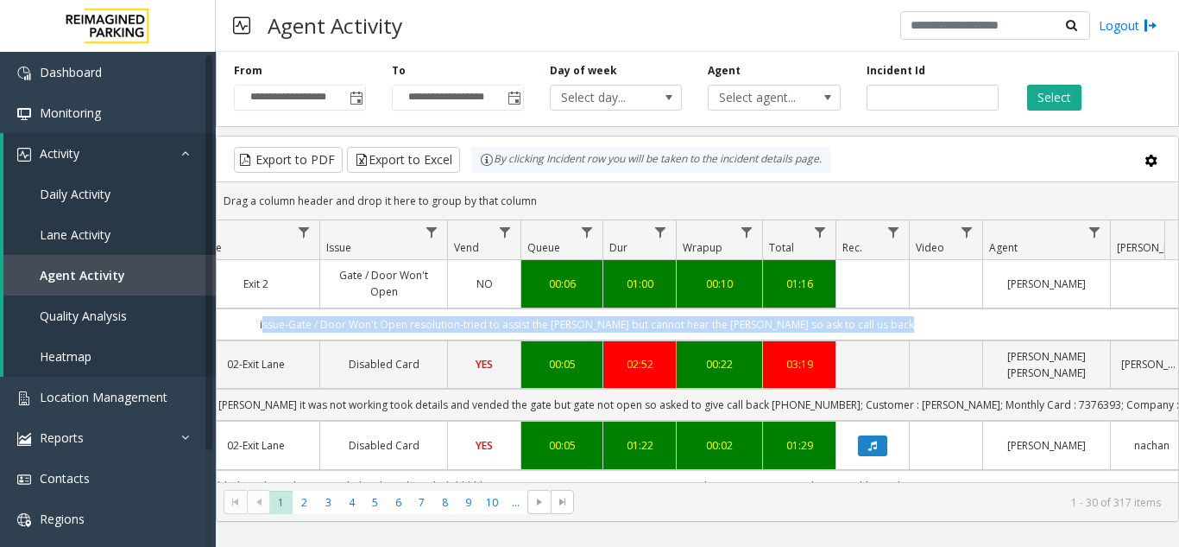
click at [429, 318] on td "issue-Gate / Door Won't Open resolution-tried to assist the parker but cannot h…" at bounding box center [586, 324] width 1557 height 32
click at [512, 324] on td "issue-Gate / Door Won't Open resolution-tried to assist the parker but cannot h…" at bounding box center [586, 324] width 1557 height 32
drag, startPoint x: 512, startPoint y: 324, endPoint x: 958, endPoint y: 319, distance: 445.6
click at [958, 319] on td "issue-Gate / Door Won't Open resolution-tried to assist the parker but cannot h…" at bounding box center [586, 324] width 1557 height 32
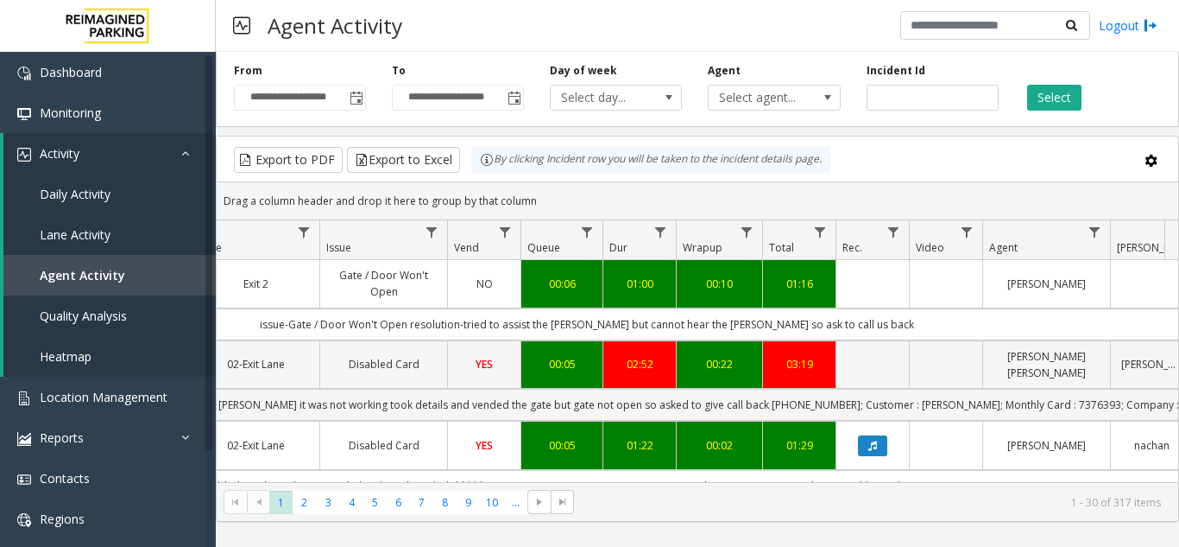
click at [958, 319] on td "issue-Gate / Door Won't Open resolution-tried to assist the parker but cannot h…" at bounding box center [586, 324] width 1557 height 32
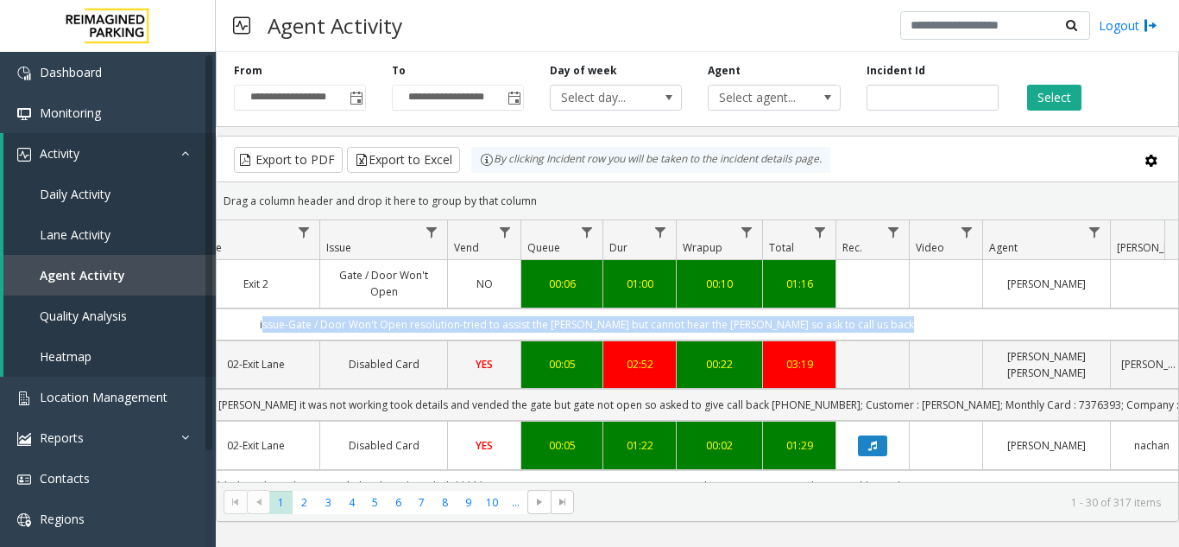
click at [958, 319] on td "issue-Gate / Door Won't Open resolution-tried to assist the parker but cannot h…" at bounding box center [586, 324] width 1557 height 32
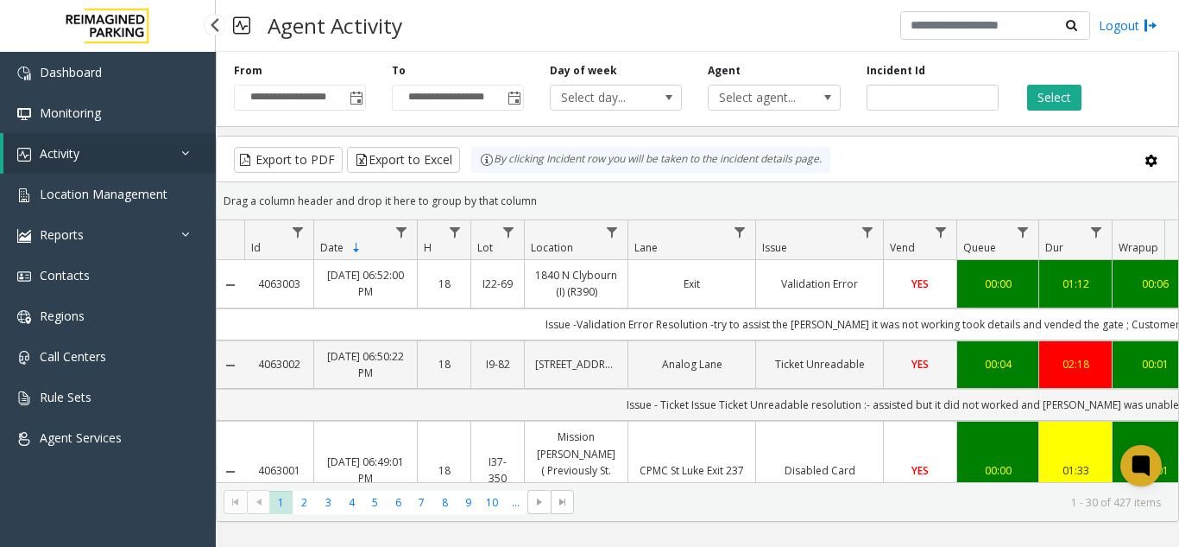
click at [168, 176] on link "Location Management" at bounding box center [108, 194] width 216 height 41
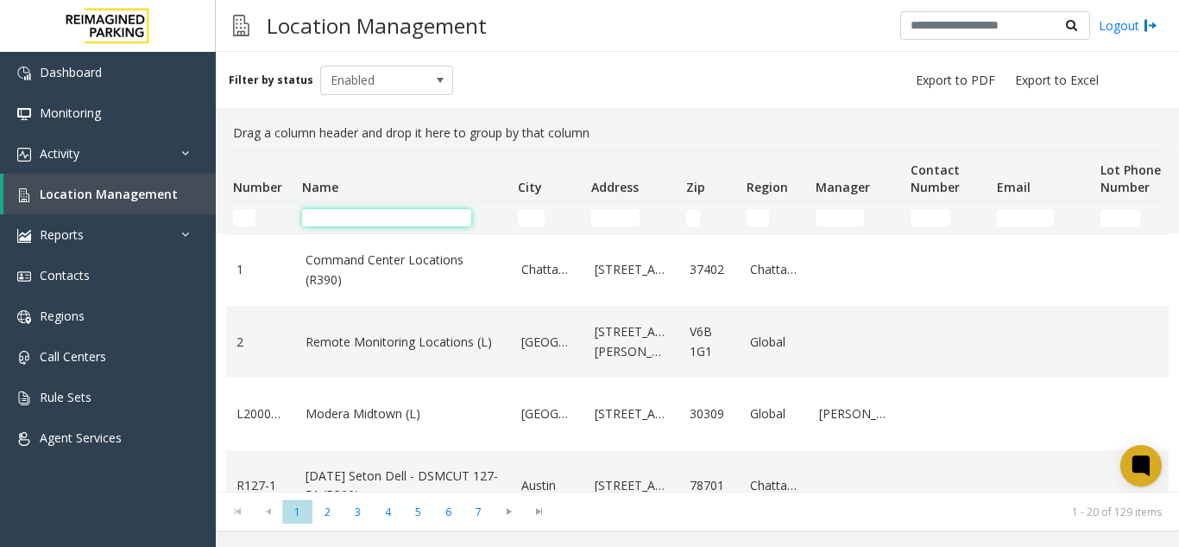
click at [356, 223] on input "Name Filter" at bounding box center [386, 217] width 169 height 17
click at [177, 199] on link "Location Management" at bounding box center [109, 194] width 212 height 41
